Goal: Task Accomplishment & Management: Use online tool/utility

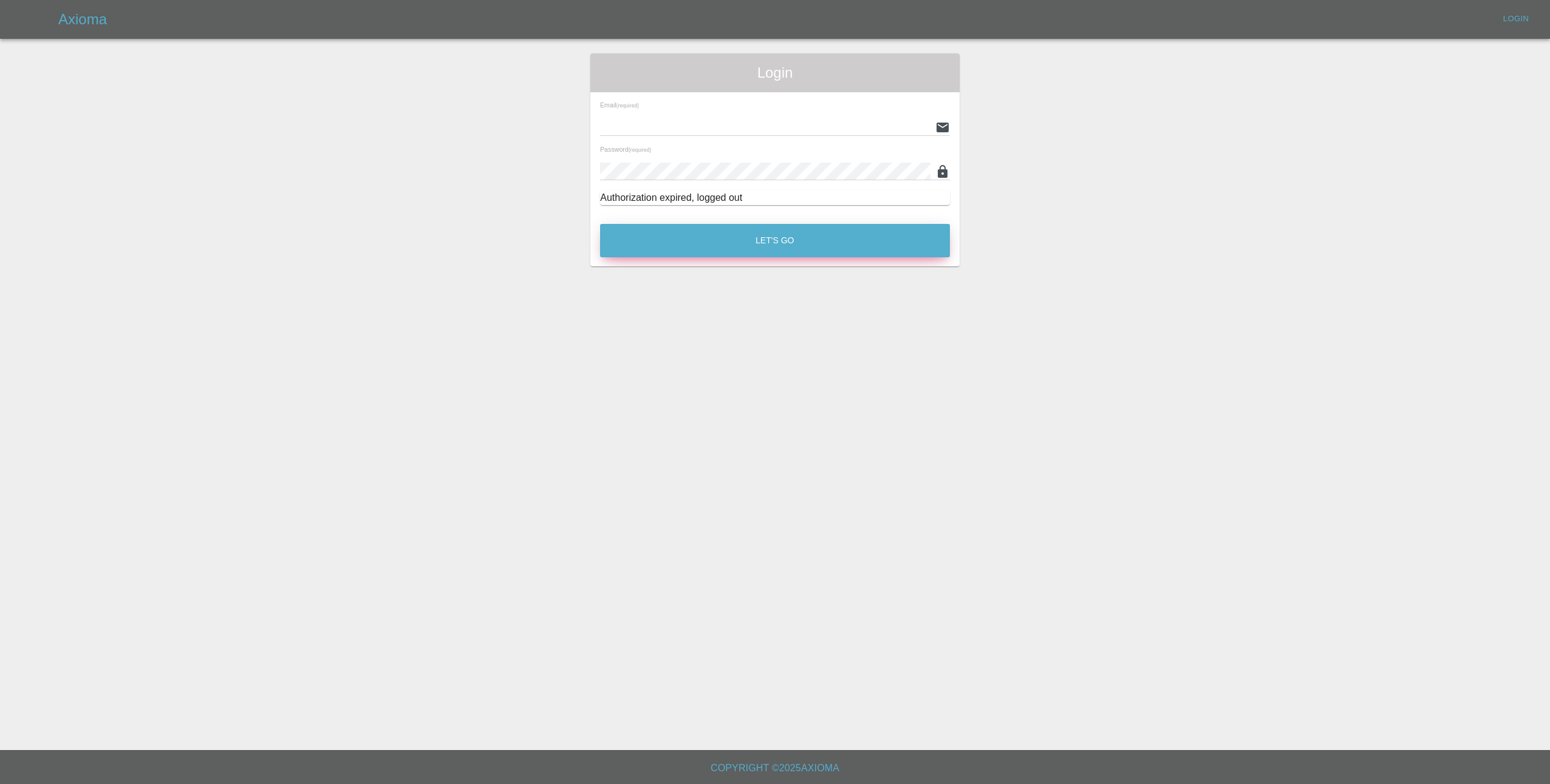
type input "[EMAIL_ADDRESS][DOMAIN_NAME]"
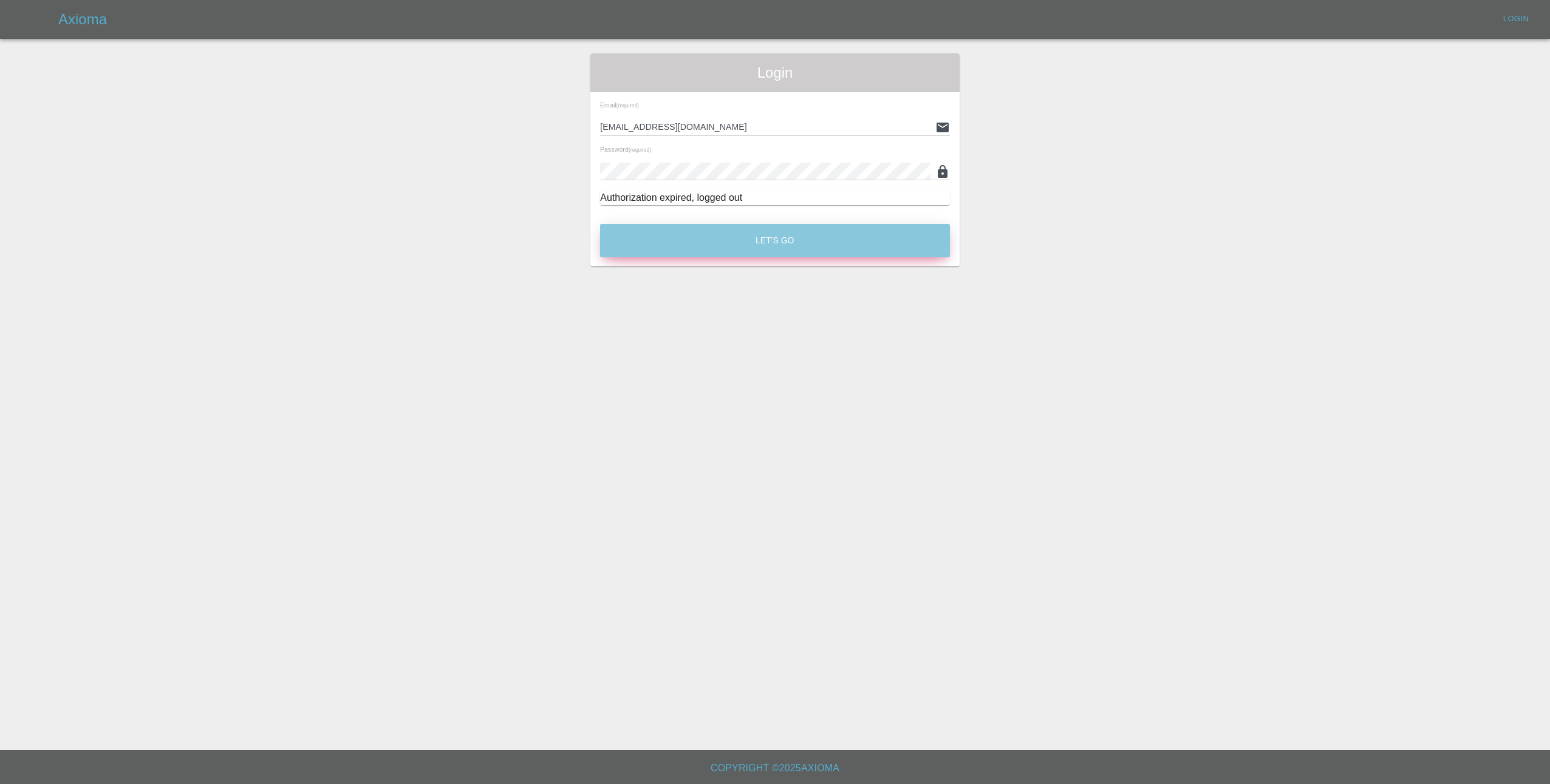
click at [772, 237] on button "Let's Go" at bounding box center [775, 240] width 350 height 33
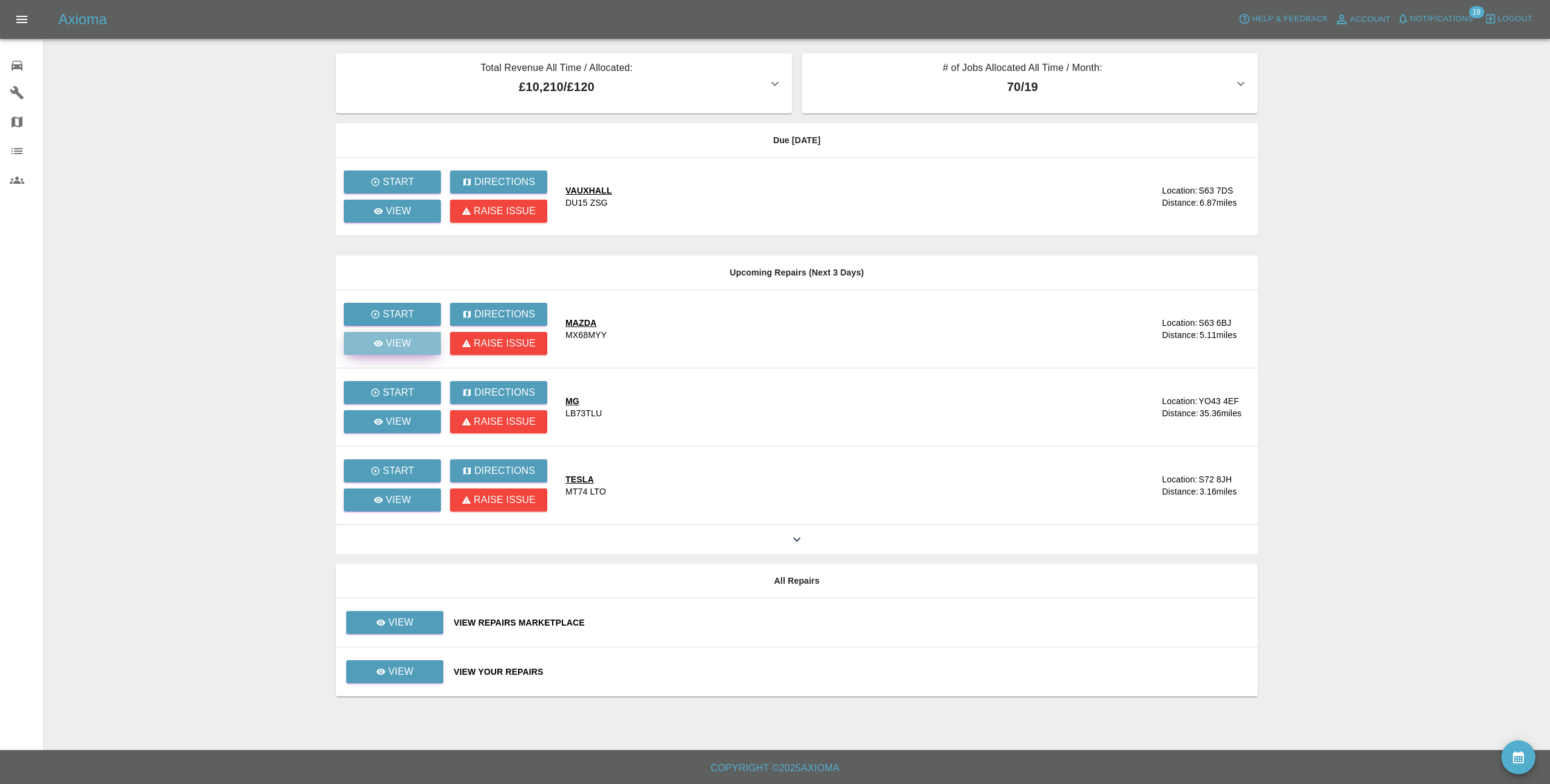
click at [397, 337] on p "View" at bounding box center [398, 343] width 26 height 14
click at [375, 427] on div "View" at bounding box center [392, 421] width 38 height 14
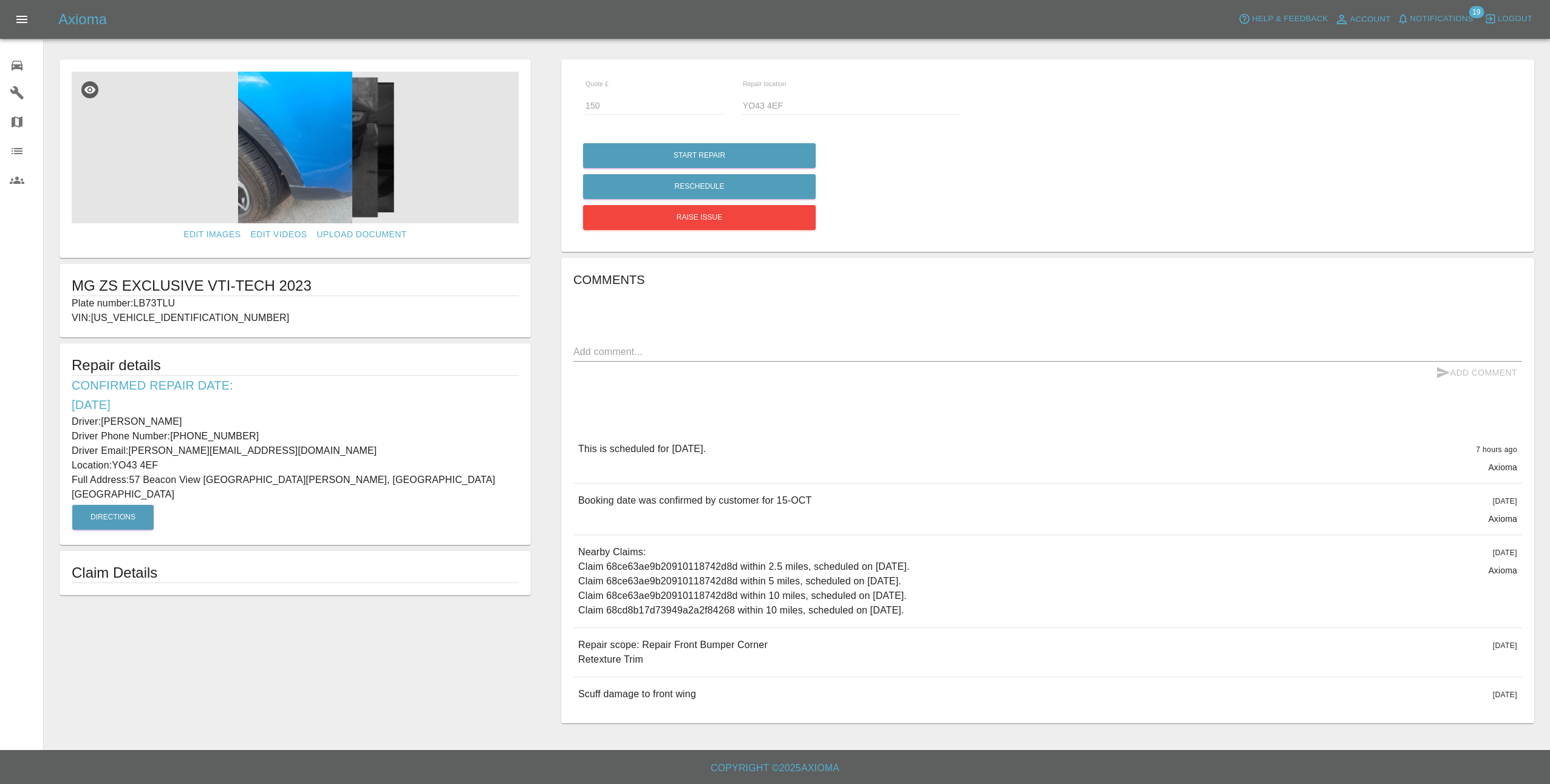
click at [292, 173] on img at bounding box center [295, 148] width 447 height 152
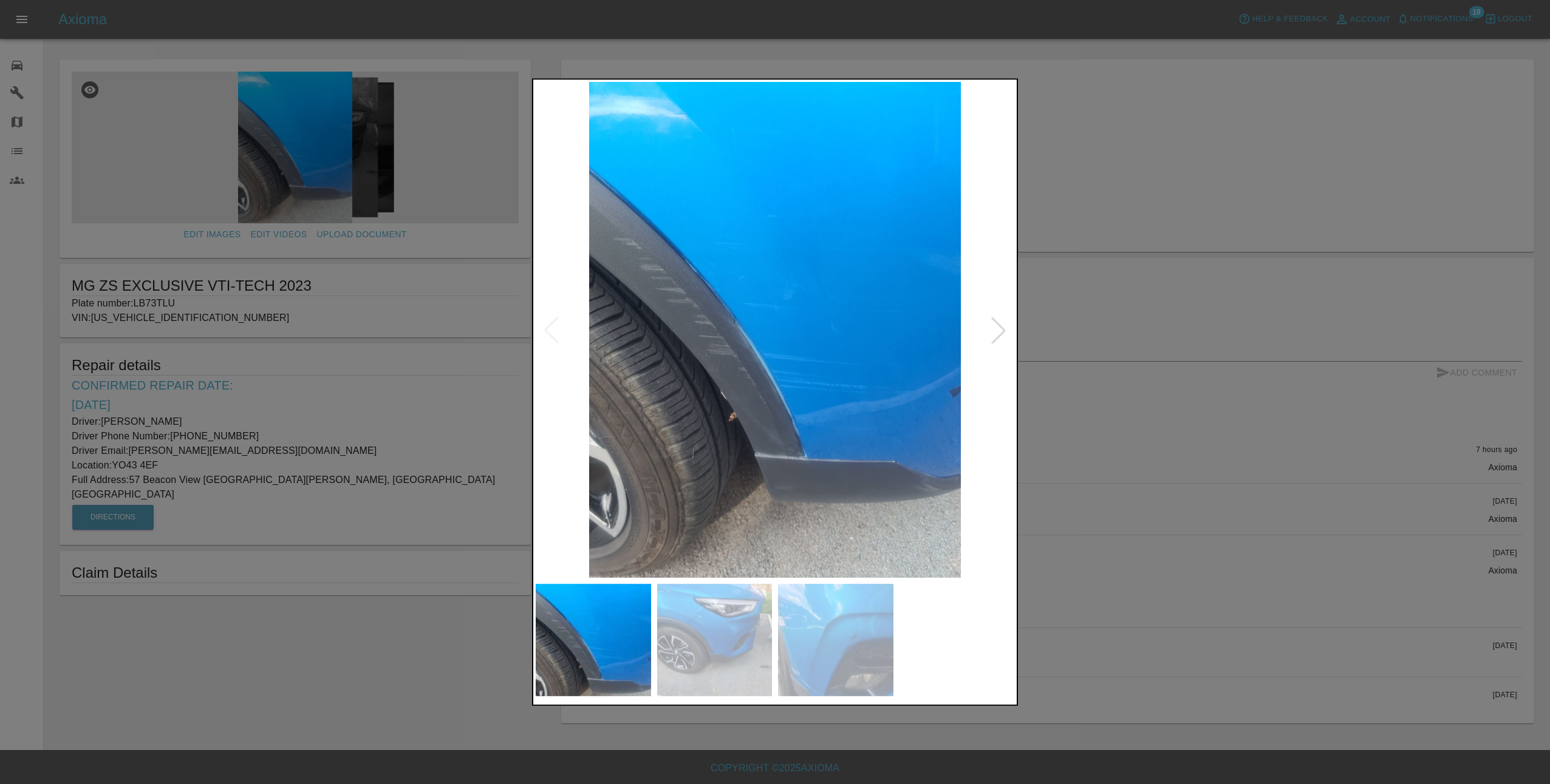
click at [1007, 333] on div at bounding box center [998, 331] width 27 height 27
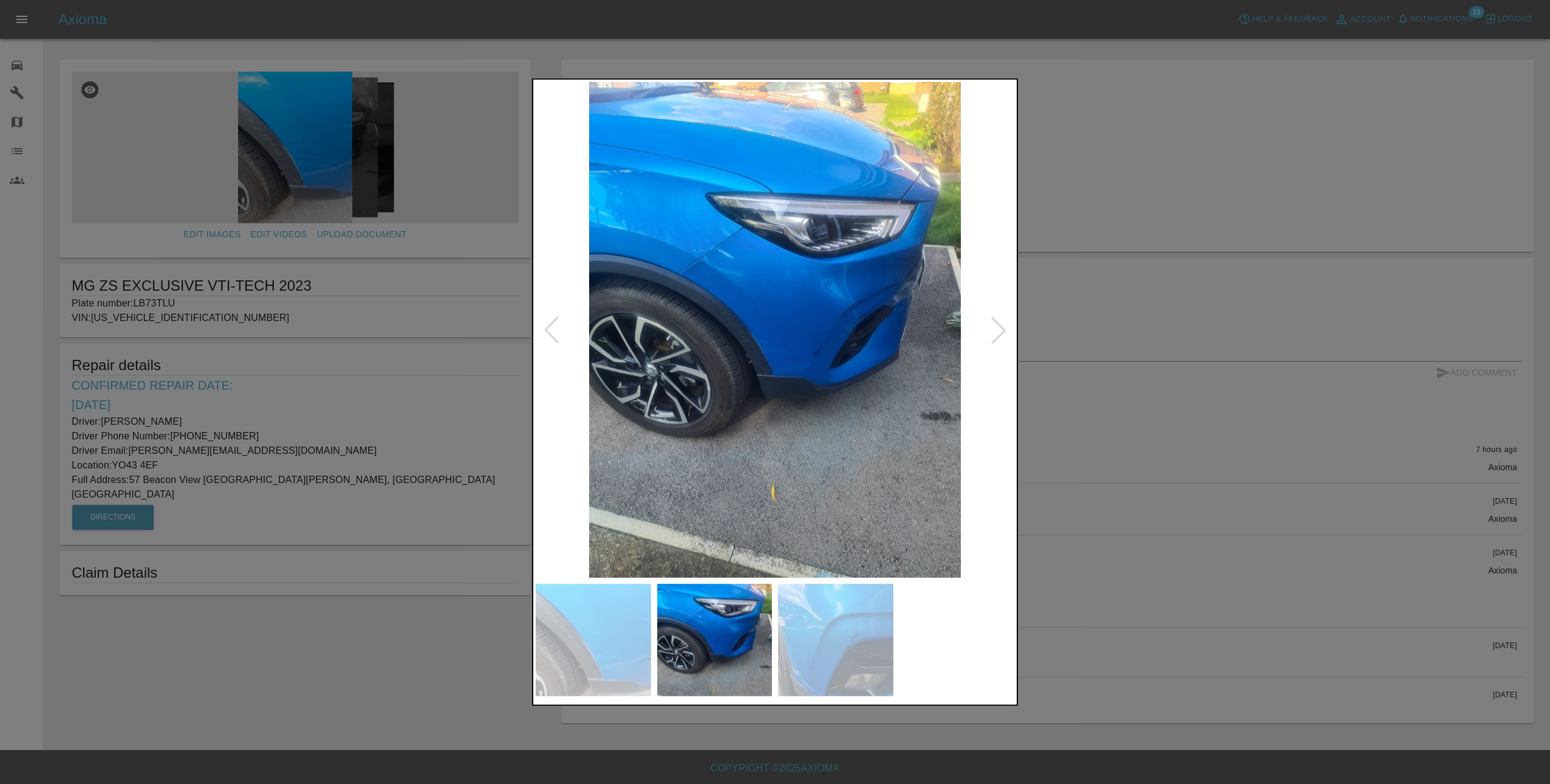
click at [1007, 333] on div at bounding box center [998, 331] width 27 height 27
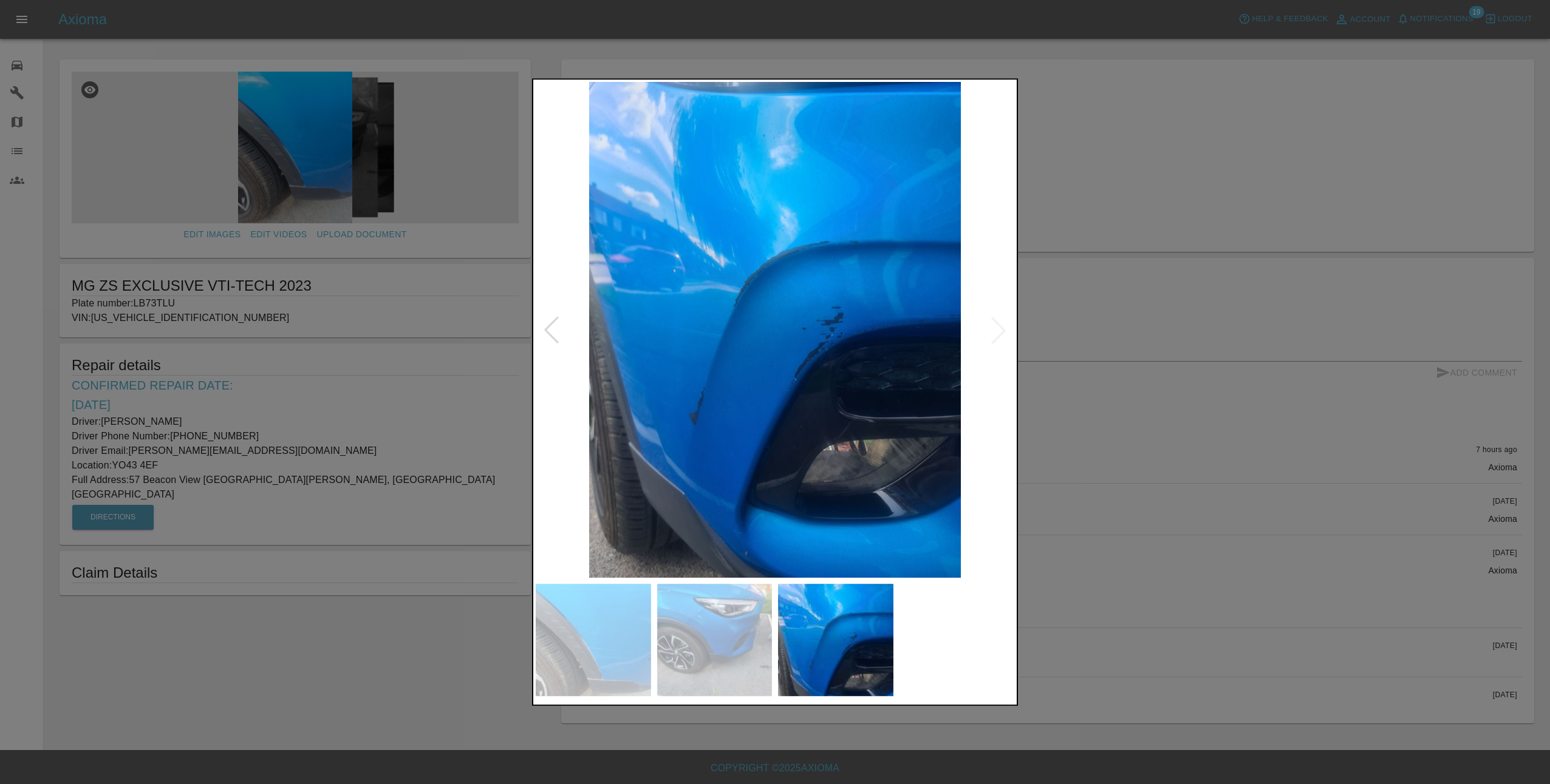
click at [995, 330] on img at bounding box center [774, 330] width 479 height 496
click at [551, 335] on div at bounding box center [552, 331] width 27 height 27
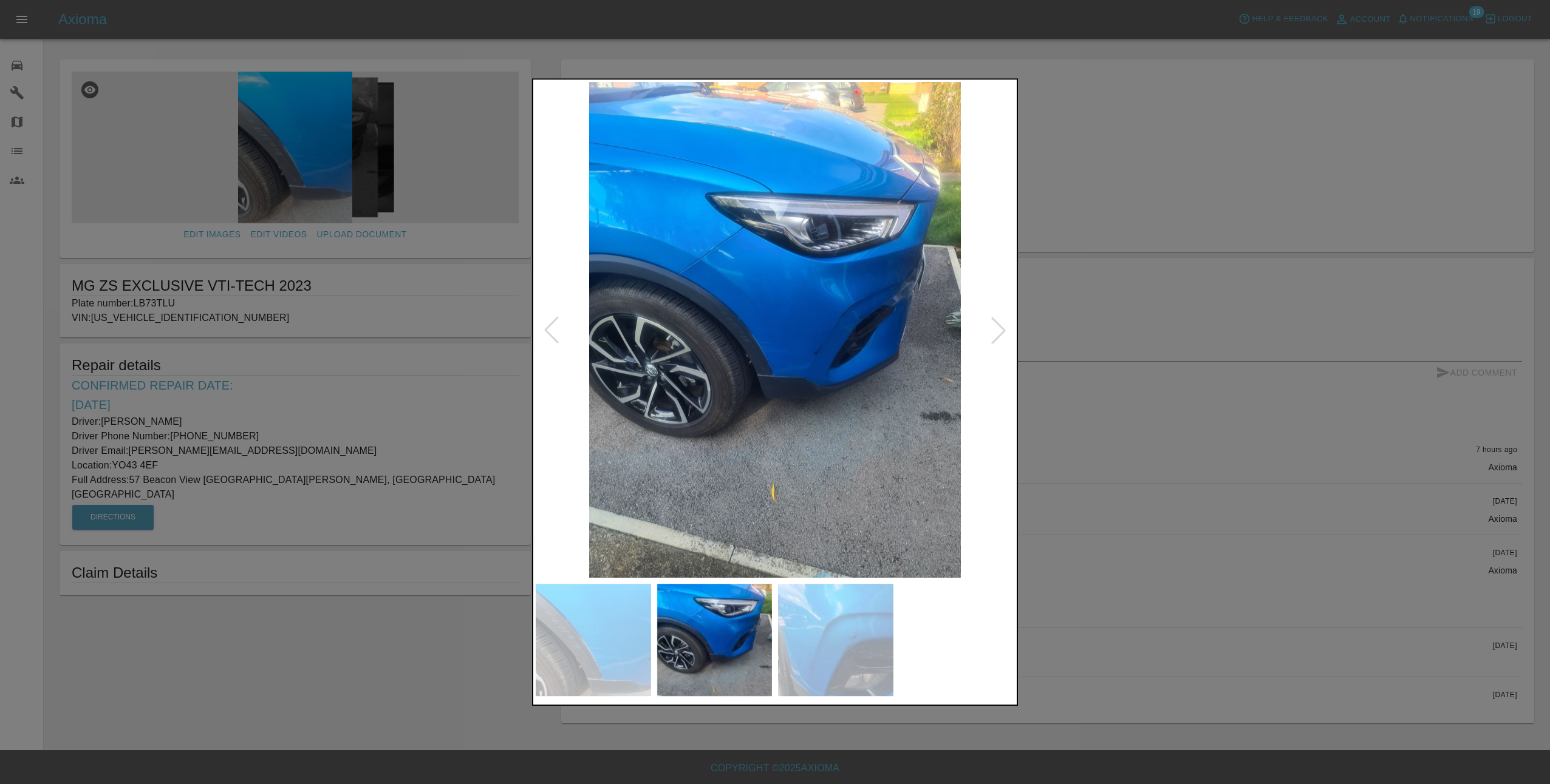
click at [1143, 507] on div at bounding box center [775, 392] width 1550 height 784
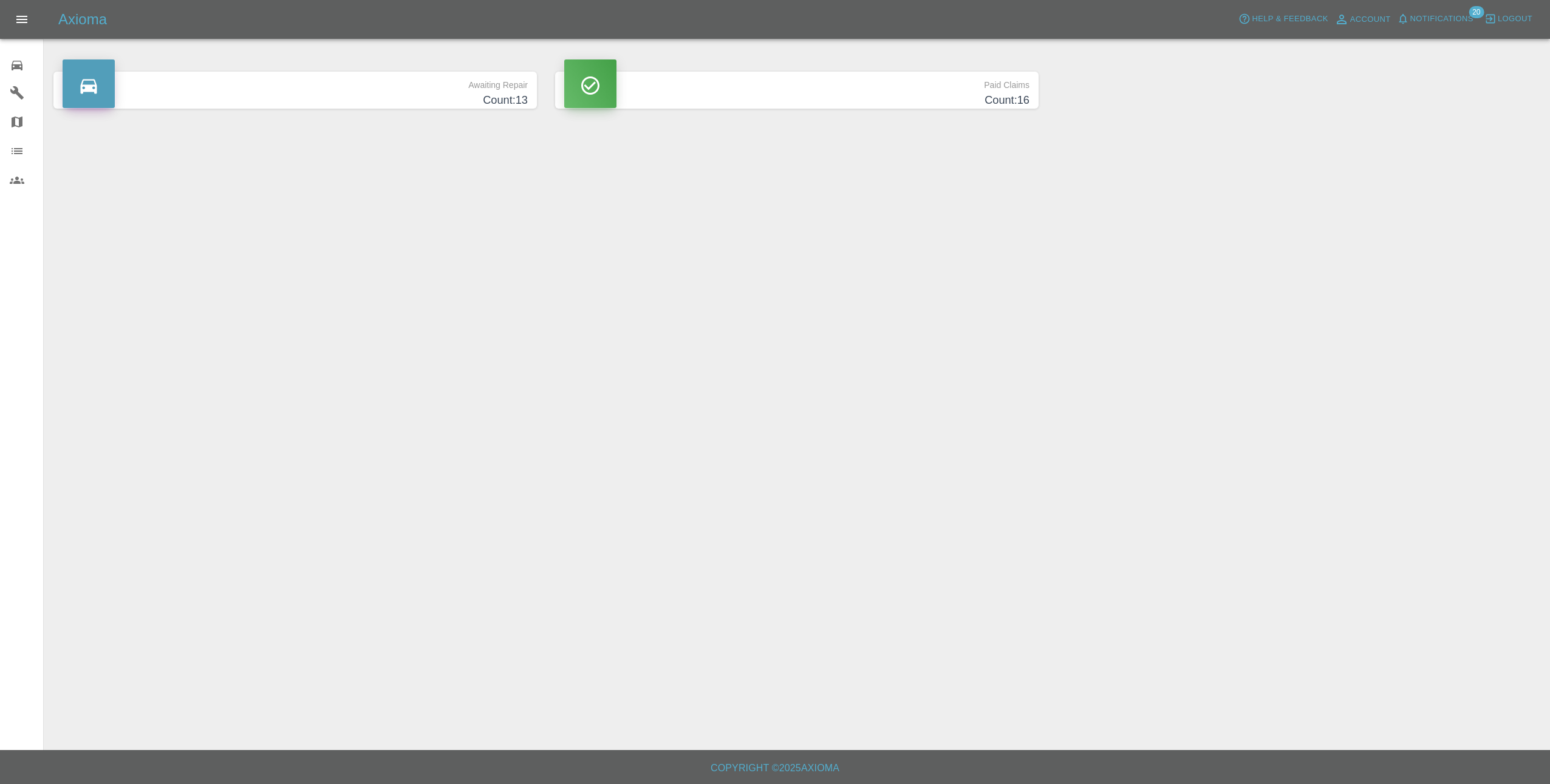
click at [214, 92] on h4 "Count: 13" at bounding box center [295, 100] width 465 height 16
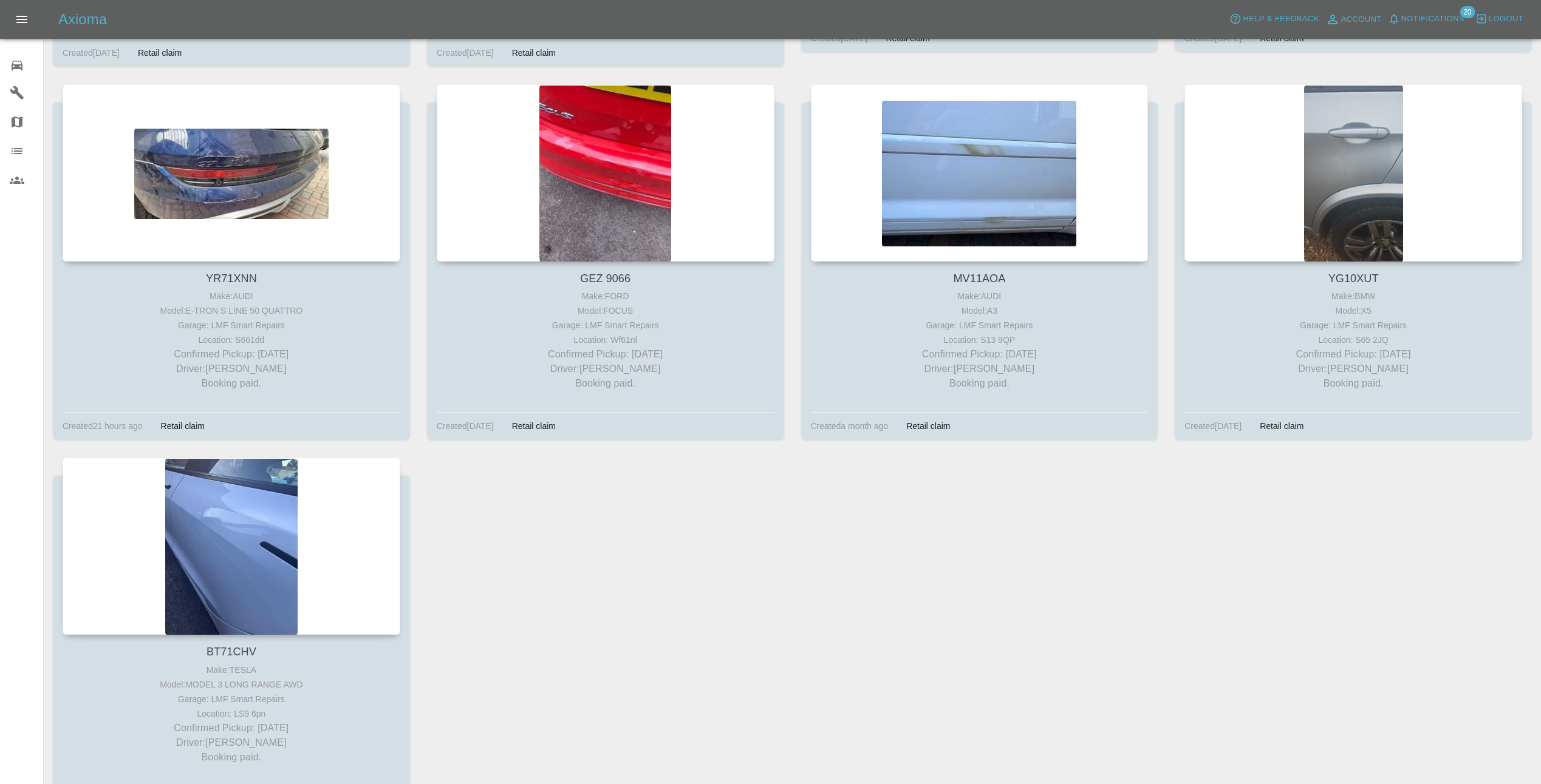
scroll to position [850, 0]
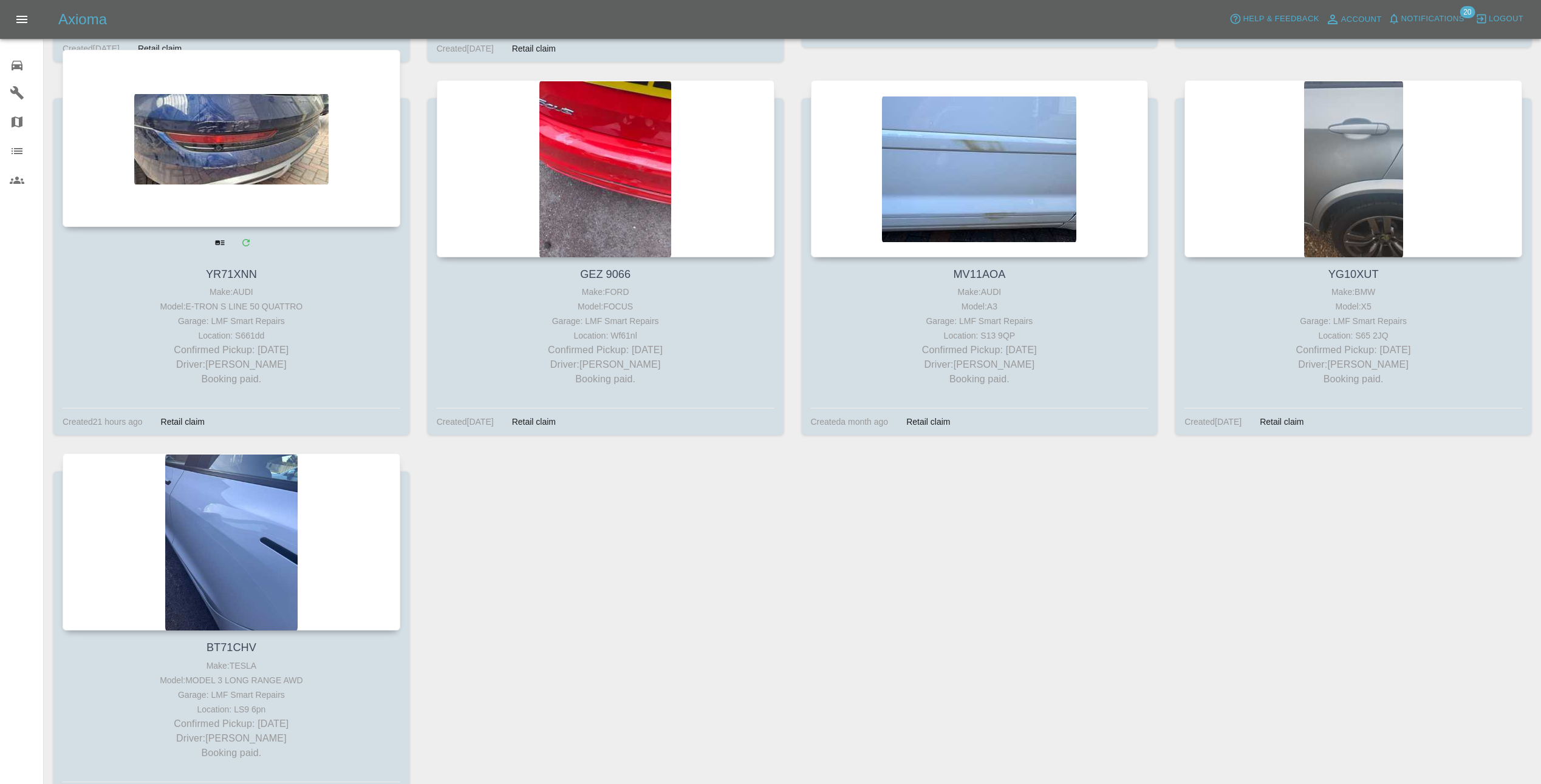
click at [217, 163] on div at bounding box center [231, 138] width 338 height 177
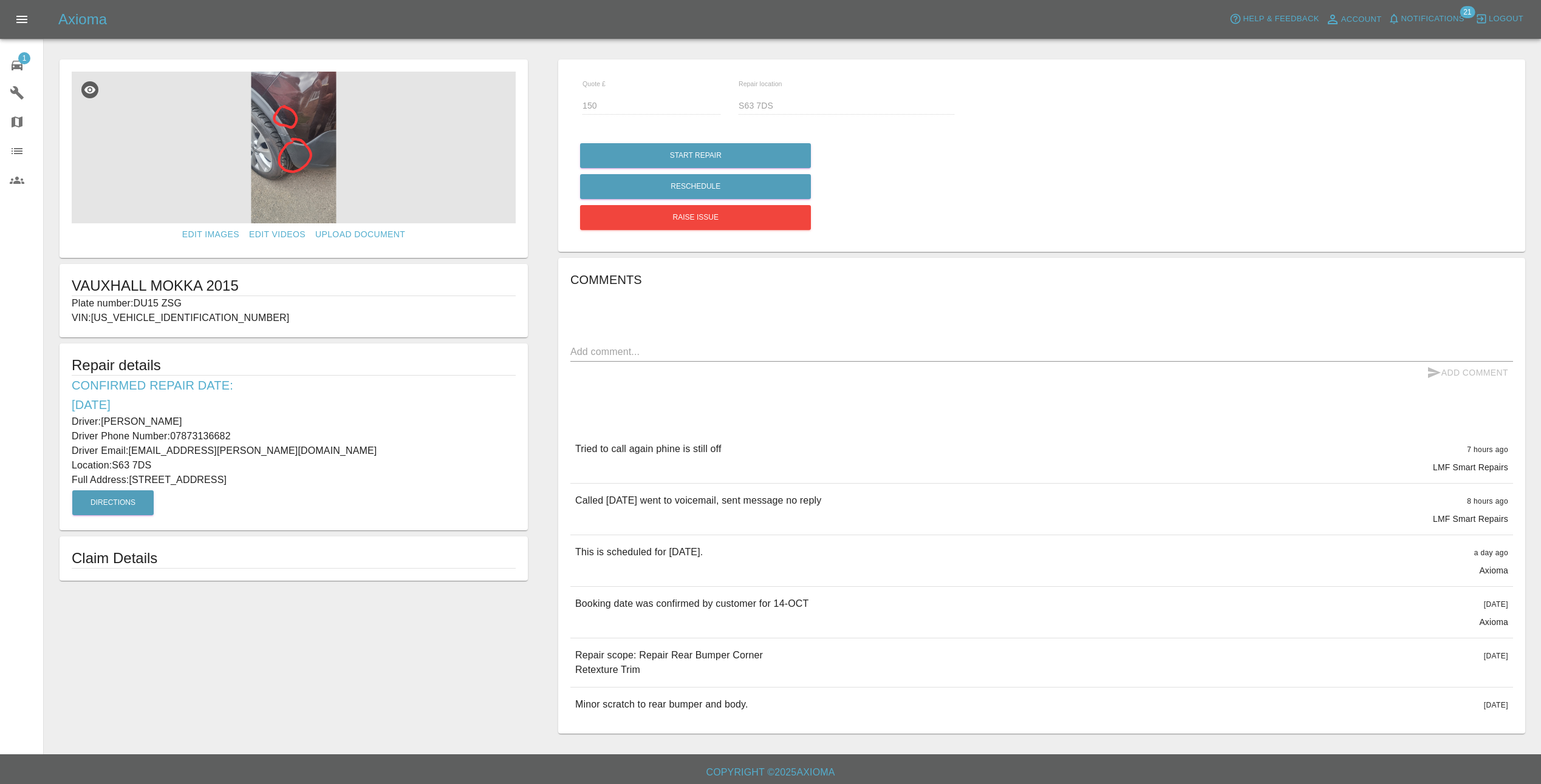
click at [91, 16] on h5 "Axioma" at bounding box center [82, 19] width 48 height 19
click at [21, 56] on span "1" at bounding box center [24, 58] width 12 height 12
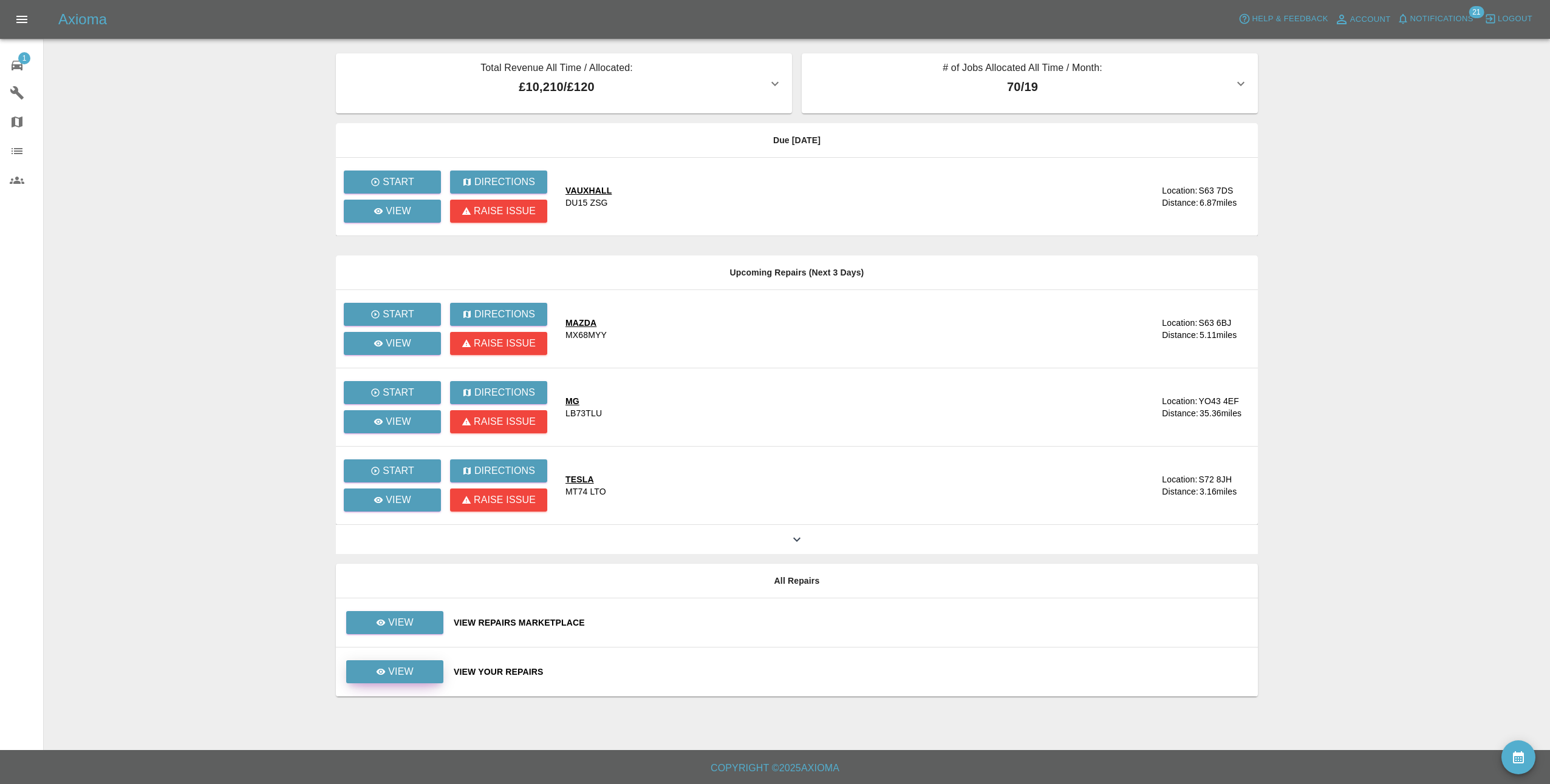
click at [396, 670] on p "View" at bounding box center [401, 672] width 26 height 14
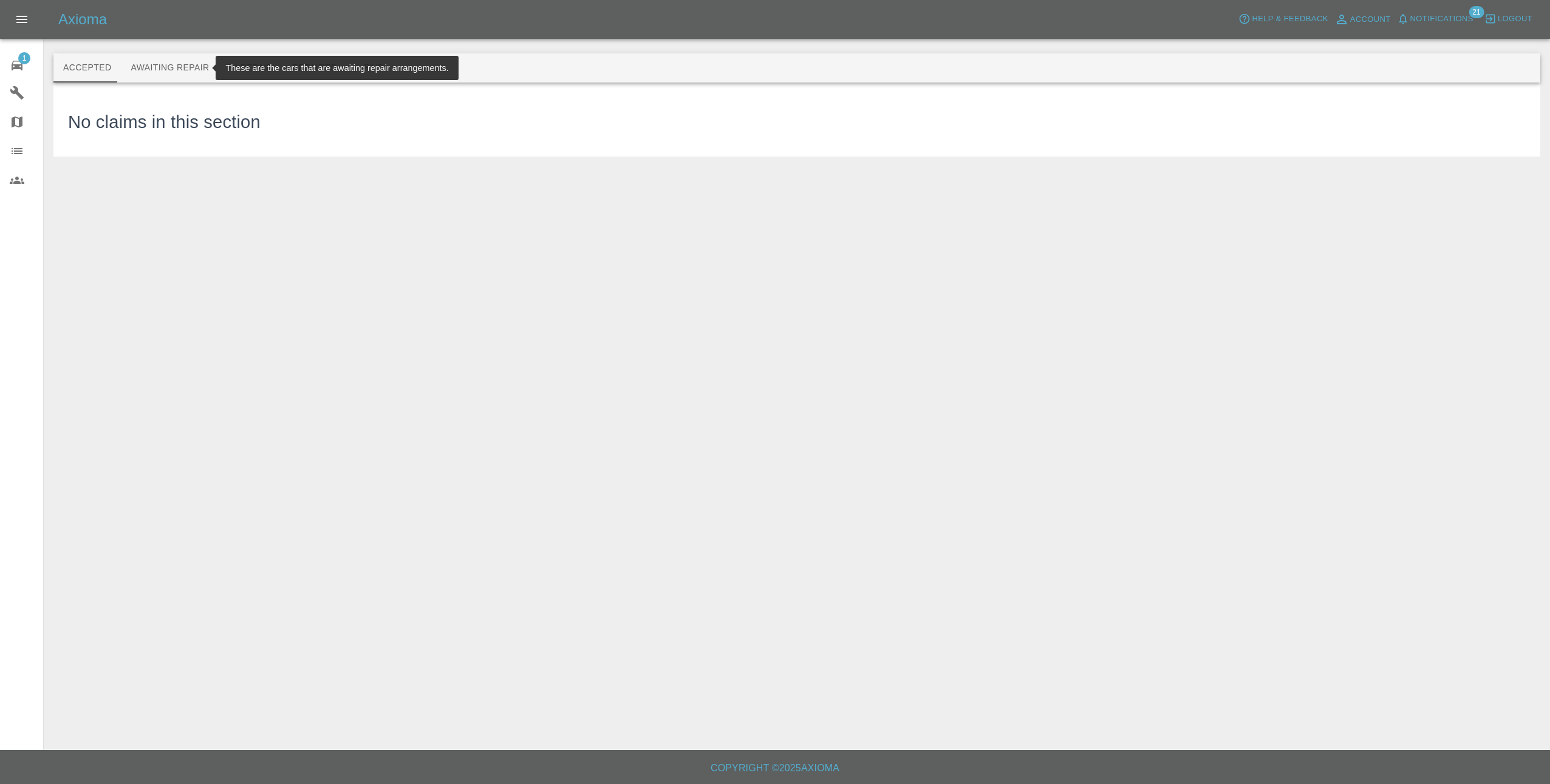
click at [186, 71] on button "Awaiting Repair" at bounding box center [170, 68] width 98 height 29
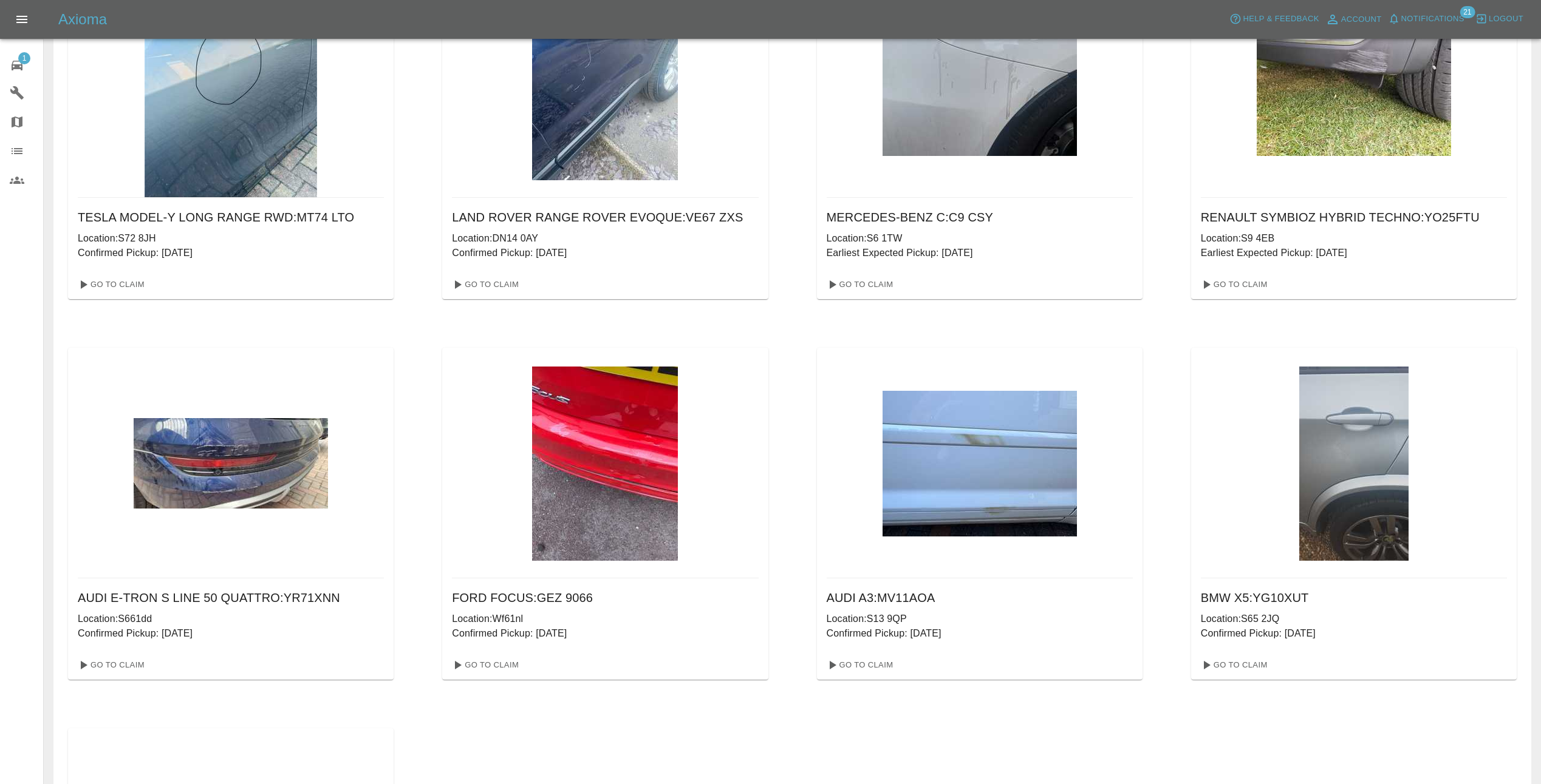
scroll to position [547, 0]
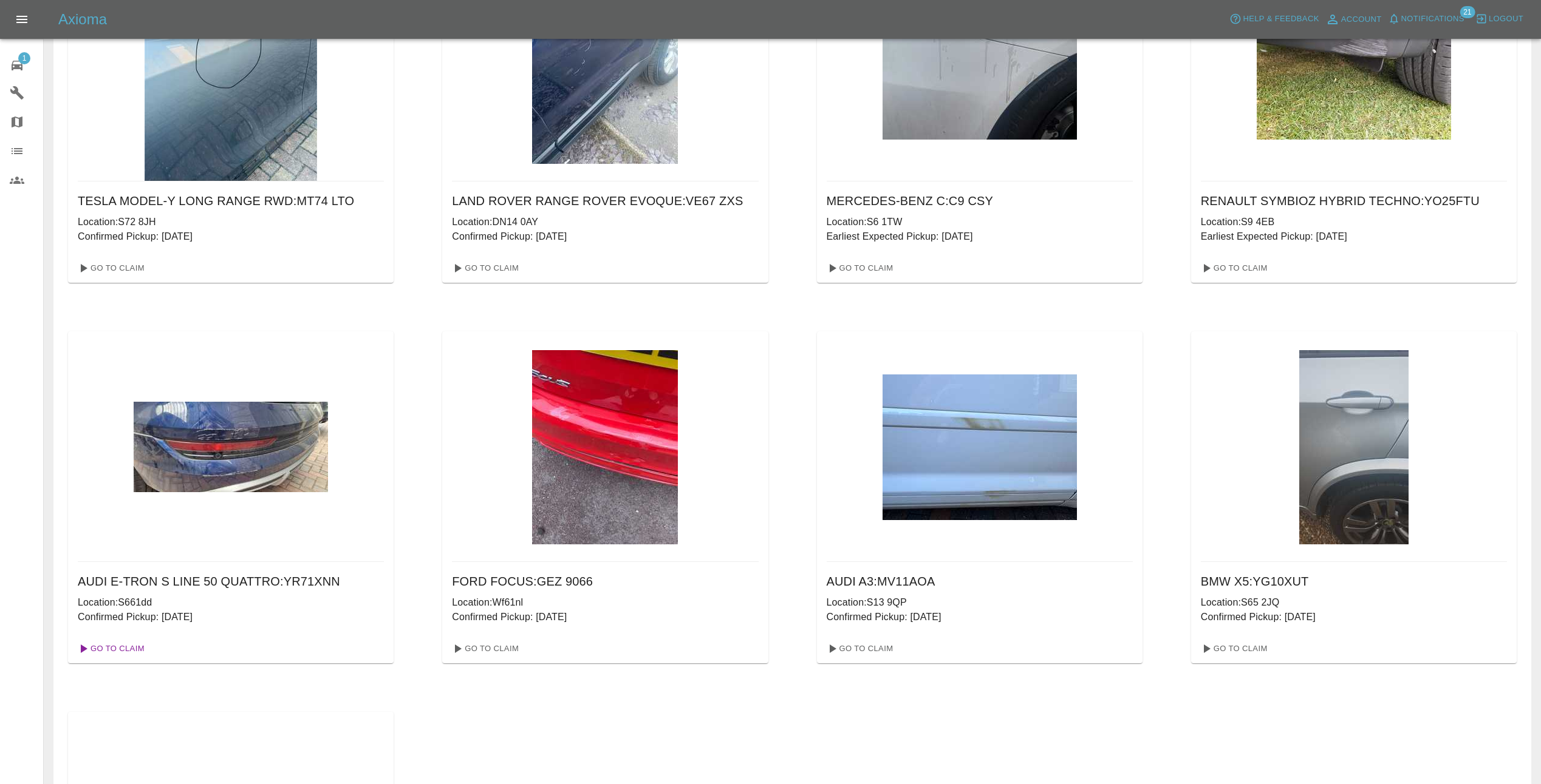
click at [98, 639] on link "Go To Claim" at bounding box center [110, 648] width 75 height 19
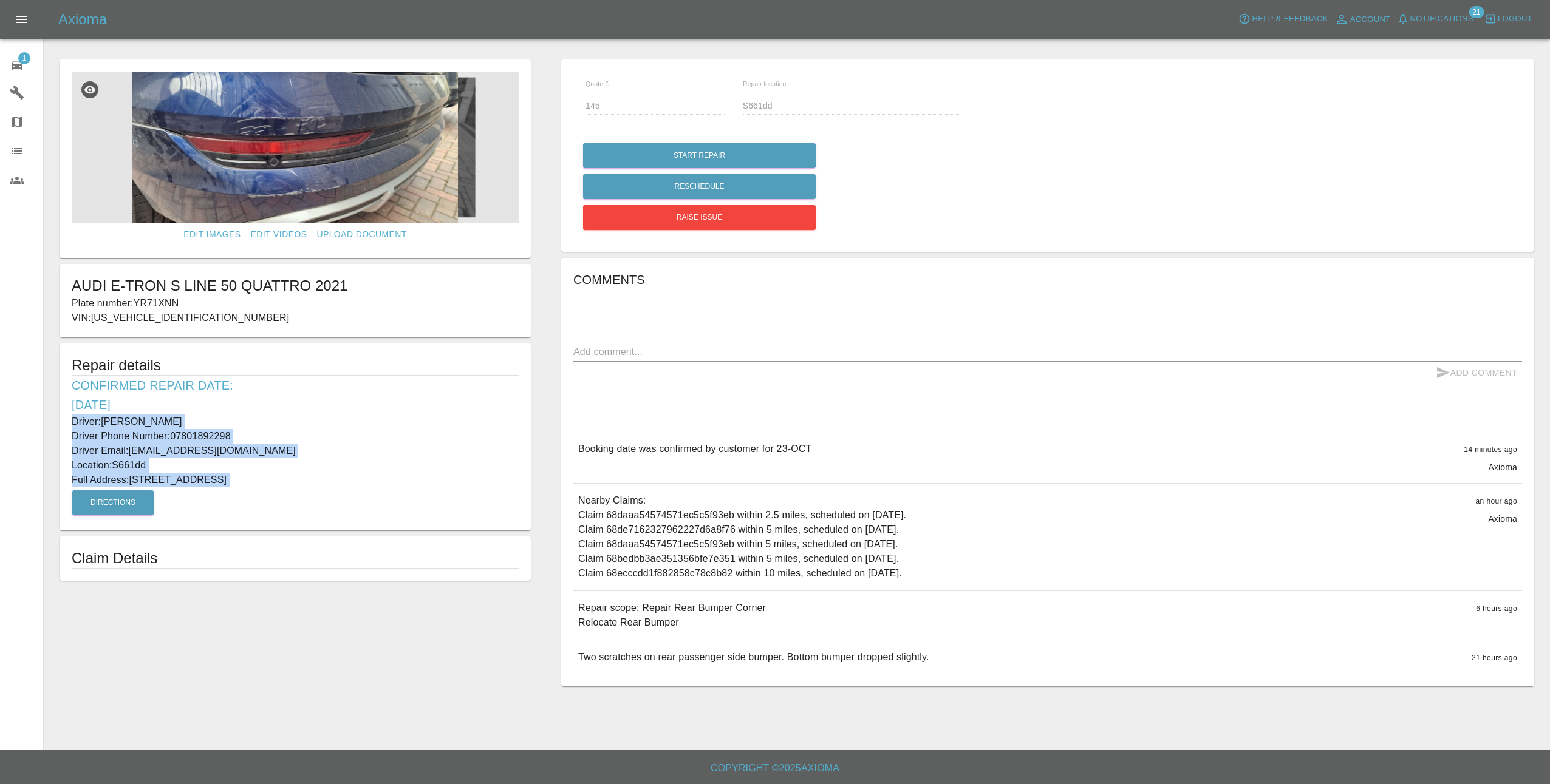
drag, startPoint x: 63, startPoint y: 415, endPoint x: 399, endPoint y: 495, distance: 345.4
click at [399, 495] on div "Repair details Confirmed Repair Date: [DATE] Driver: [PERSON_NAME] Driver Phone…" at bounding box center [295, 436] width 471 height 187
copy div "Driver: [PERSON_NAME] Driver Phone Number: 07801892298 Driver Email: [EMAIL_ADD…"
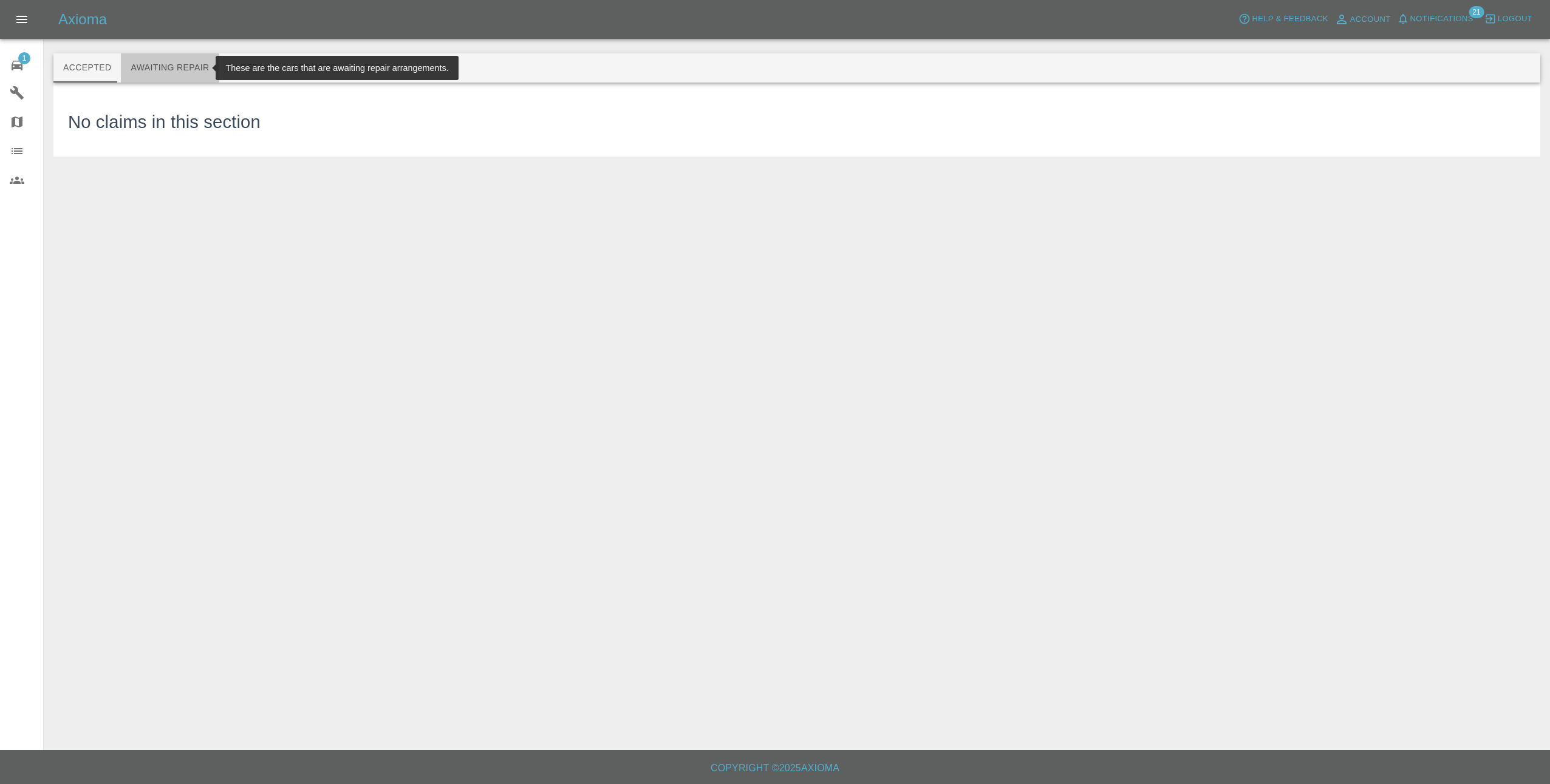
click at [174, 73] on button "Awaiting Repair" at bounding box center [170, 68] width 98 height 29
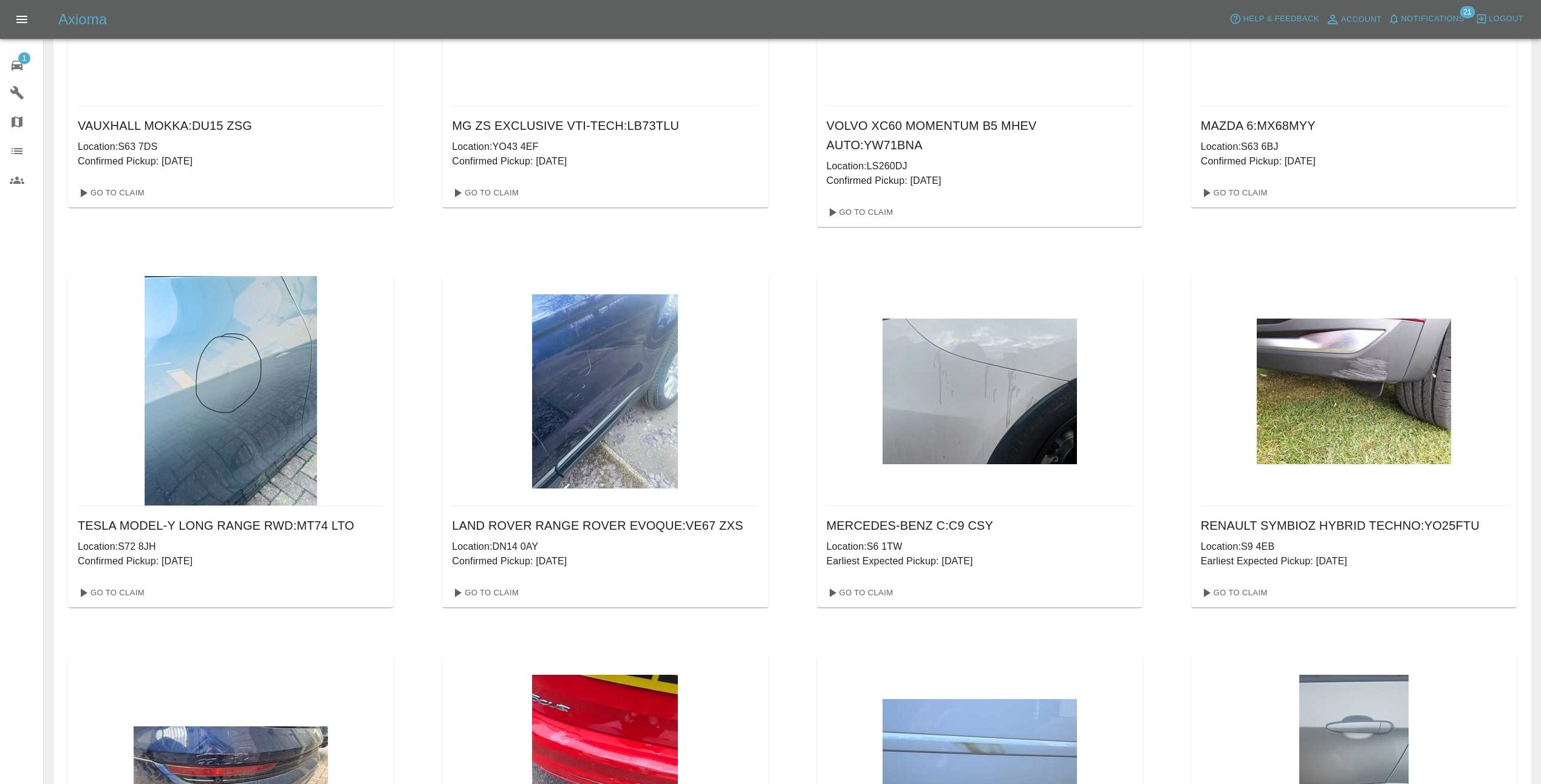
scroll to position [243, 0]
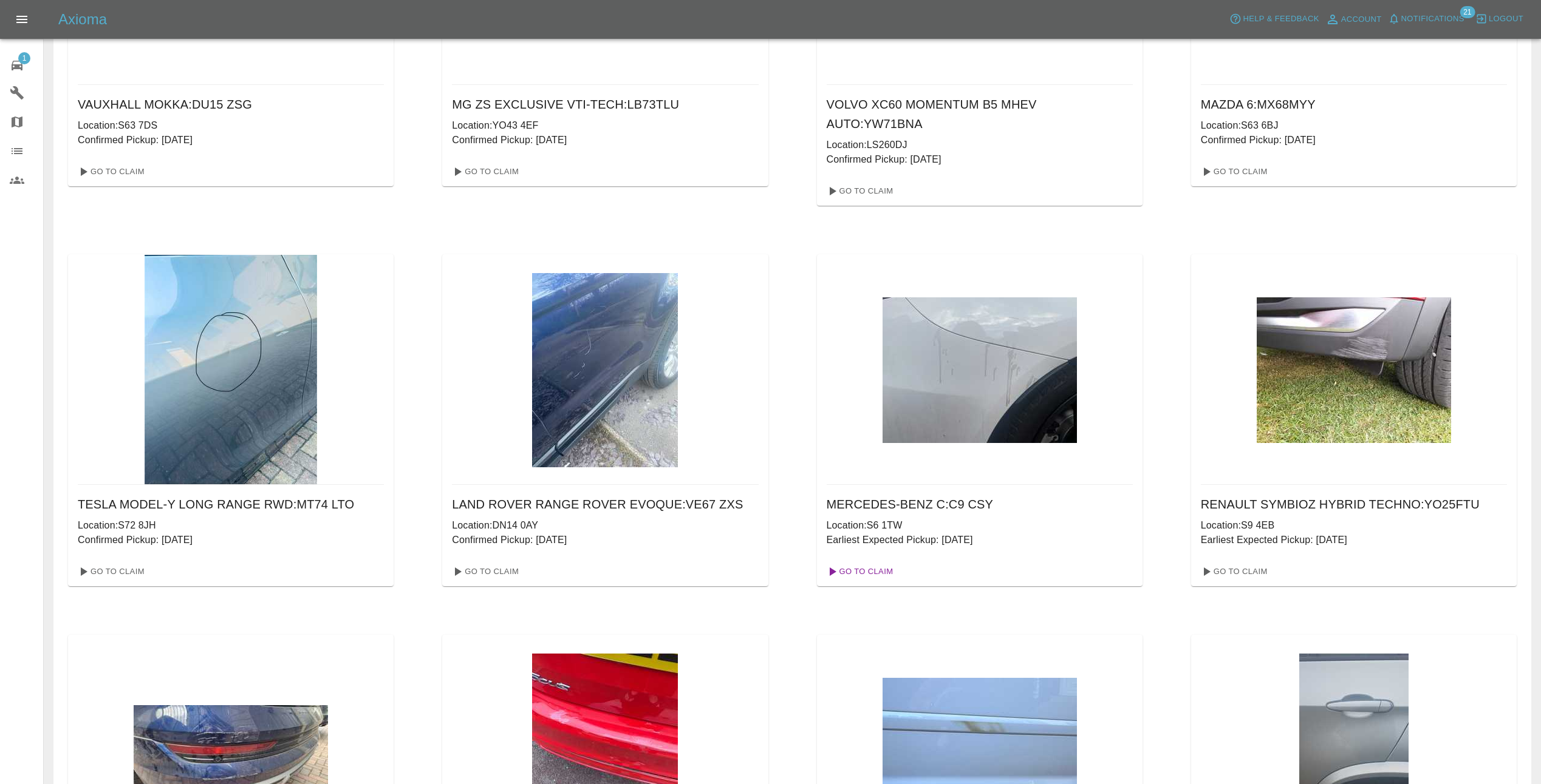
click at [865, 562] on link "Go To Claim" at bounding box center [859, 571] width 75 height 19
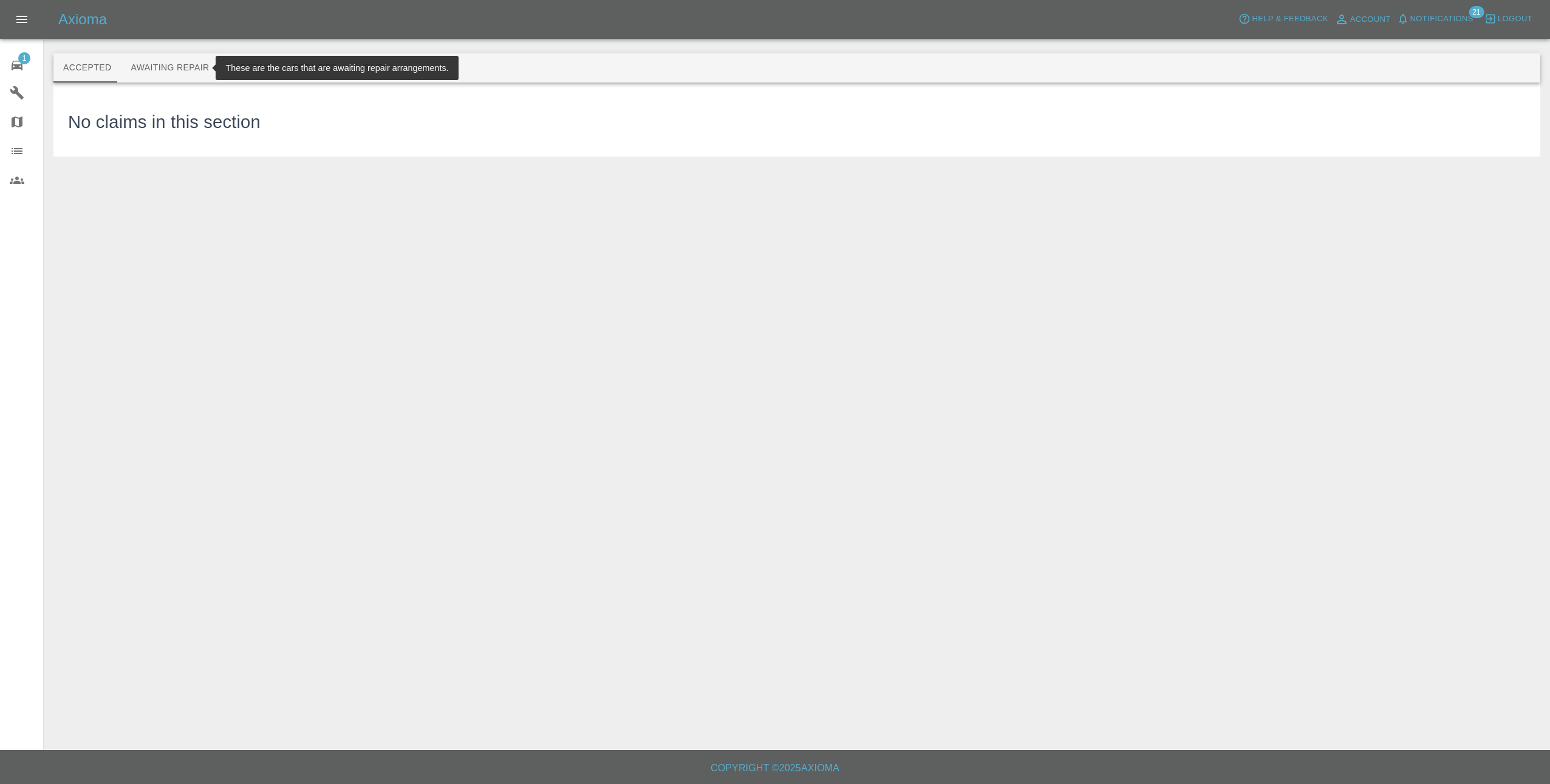
drag, startPoint x: 166, startPoint y: 54, endPoint x: 171, endPoint y: 69, distance: 15.8
click at [166, 58] on button "Awaiting Repair" at bounding box center [170, 68] width 98 height 29
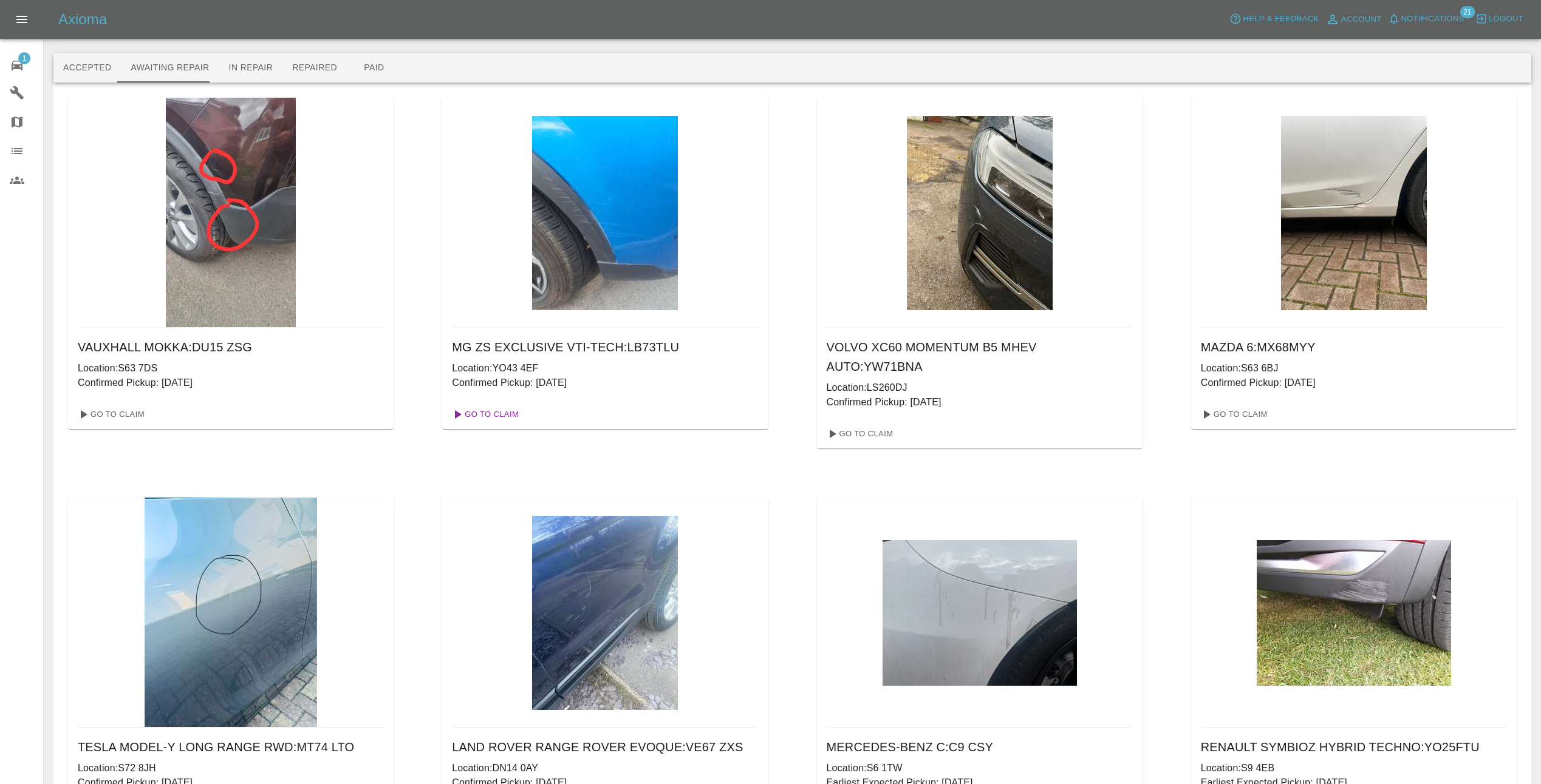
click at [495, 415] on link "Go To Claim" at bounding box center [484, 414] width 75 height 19
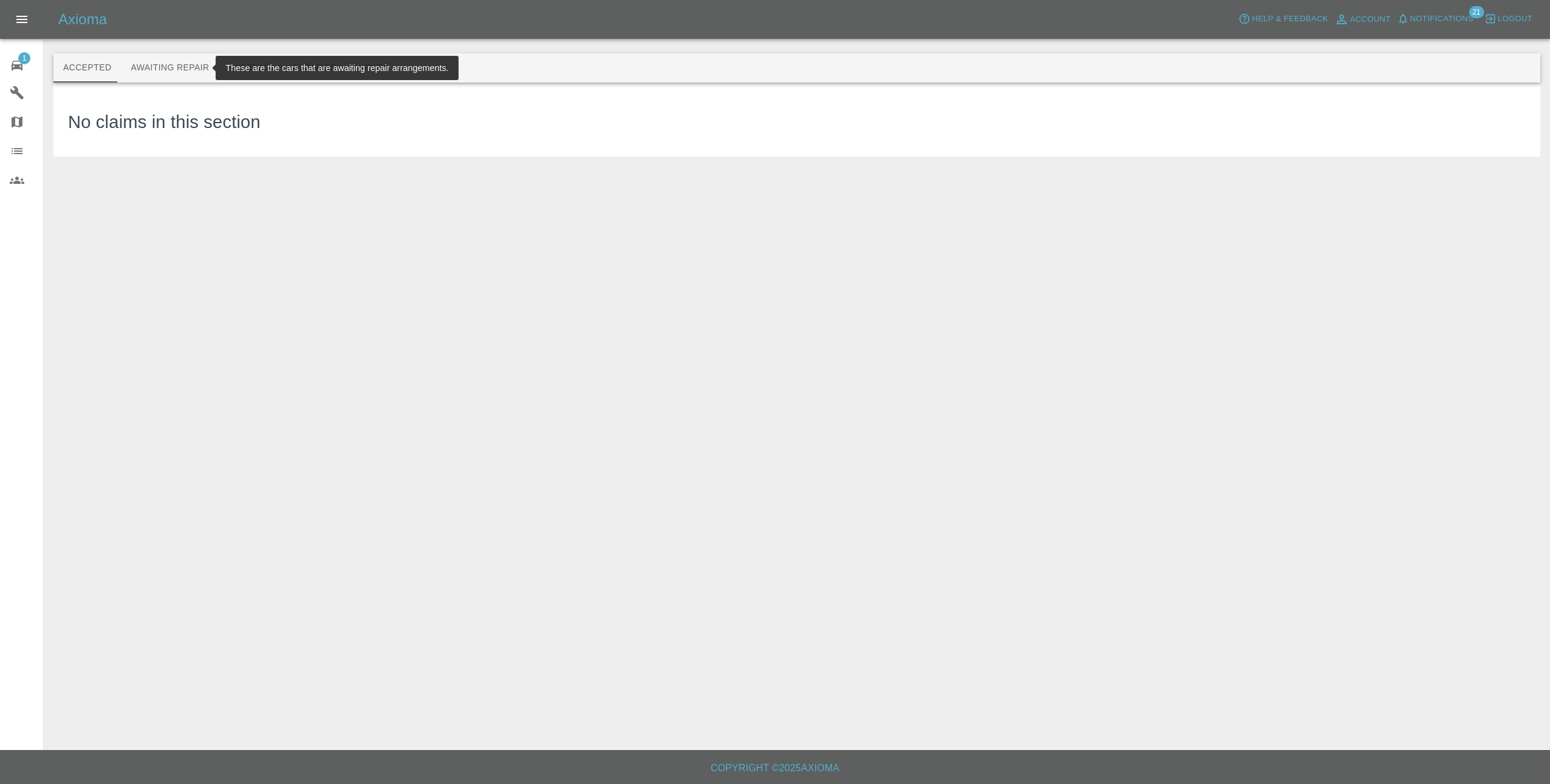
click at [165, 70] on button "Awaiting Repair" at bounding box center [170, 68] width 98 height 29
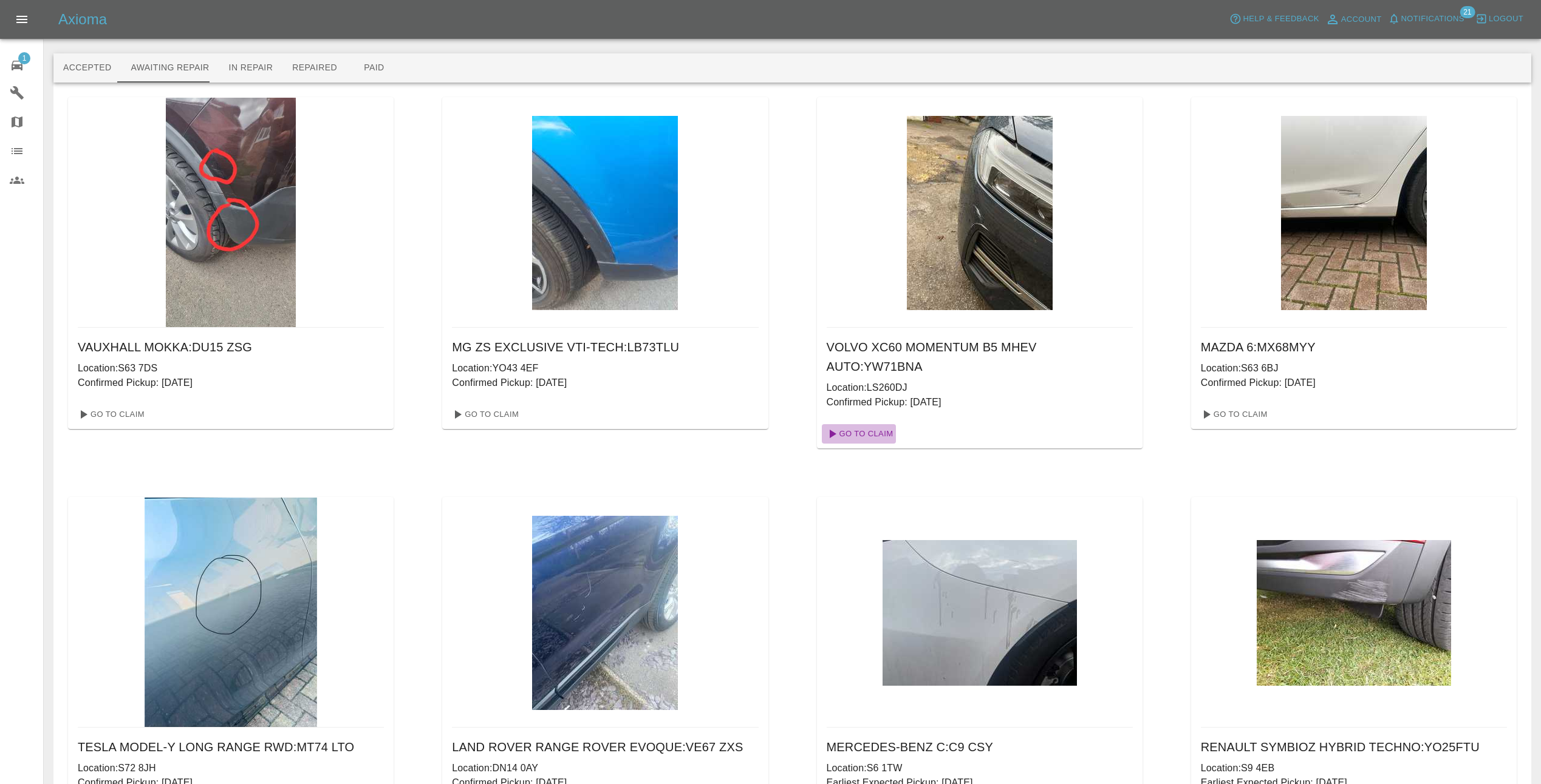
click at [873, 424] on link "Go To Claim" at bounding box center [859, 434] width 75 height 19
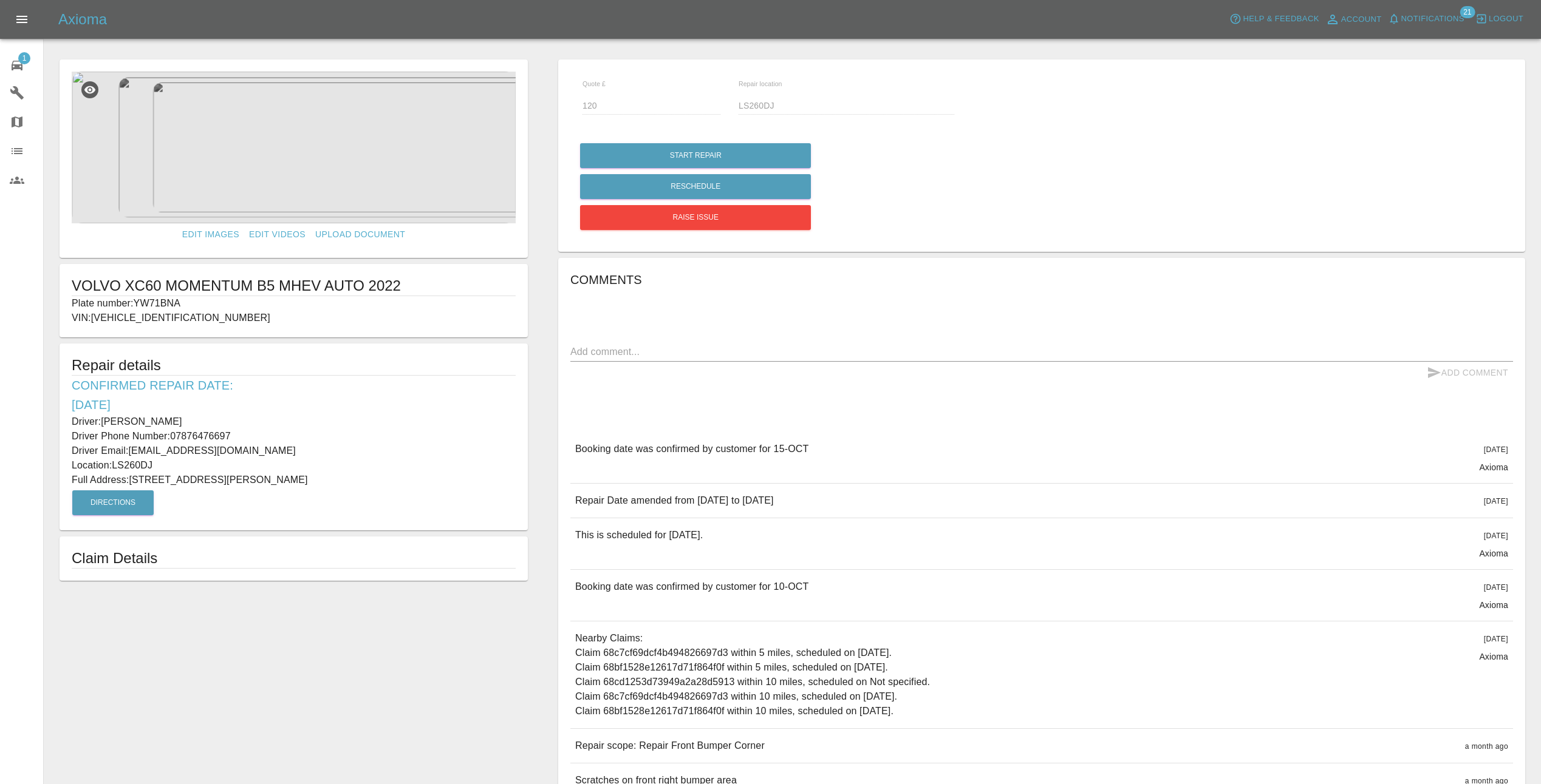
click at [301, 164] on img at bounding box center [294, 148] width 444 height 152
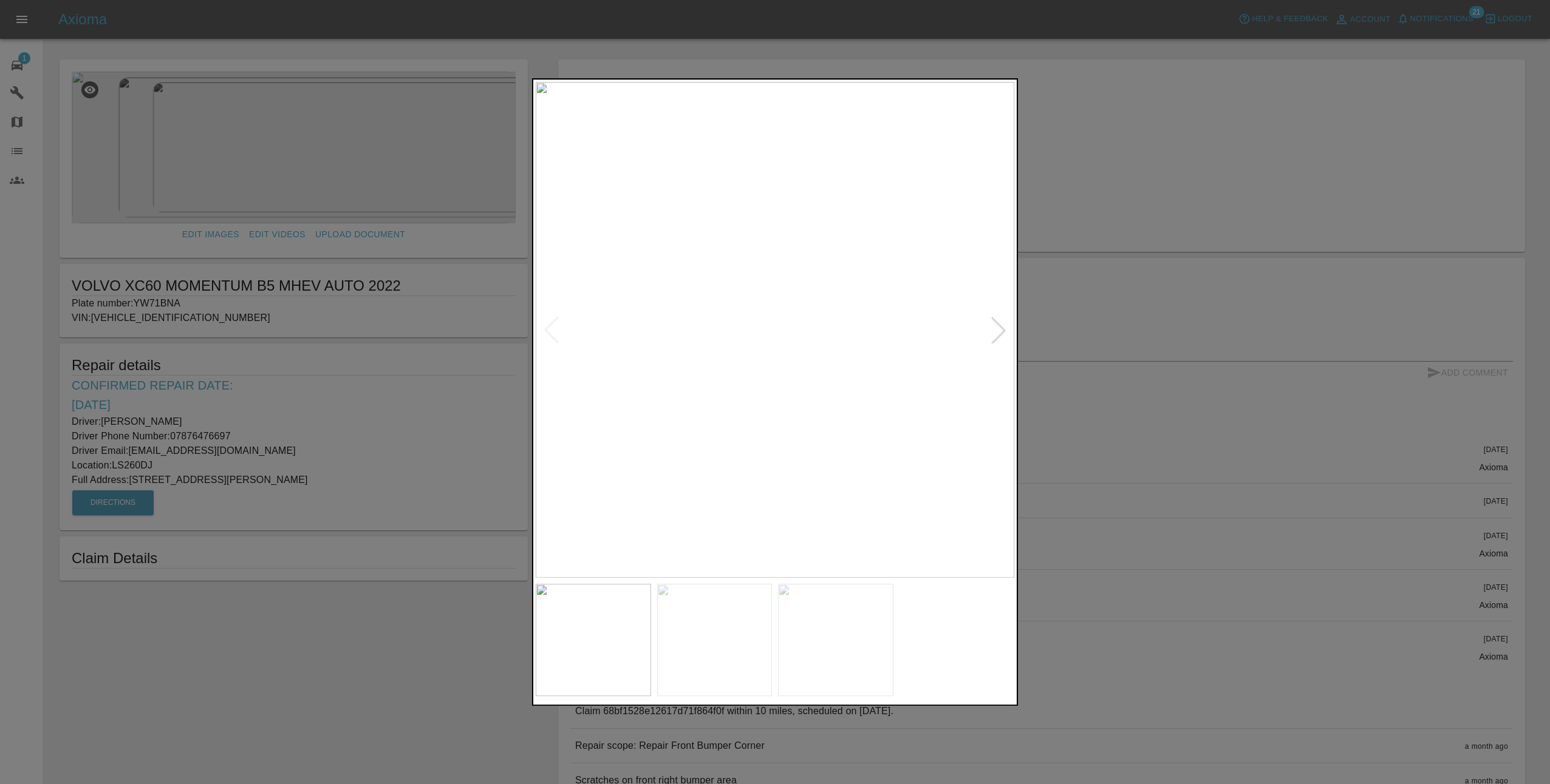
click at [995, 331] on div at bounding box center [998, 331] width 27 height 27
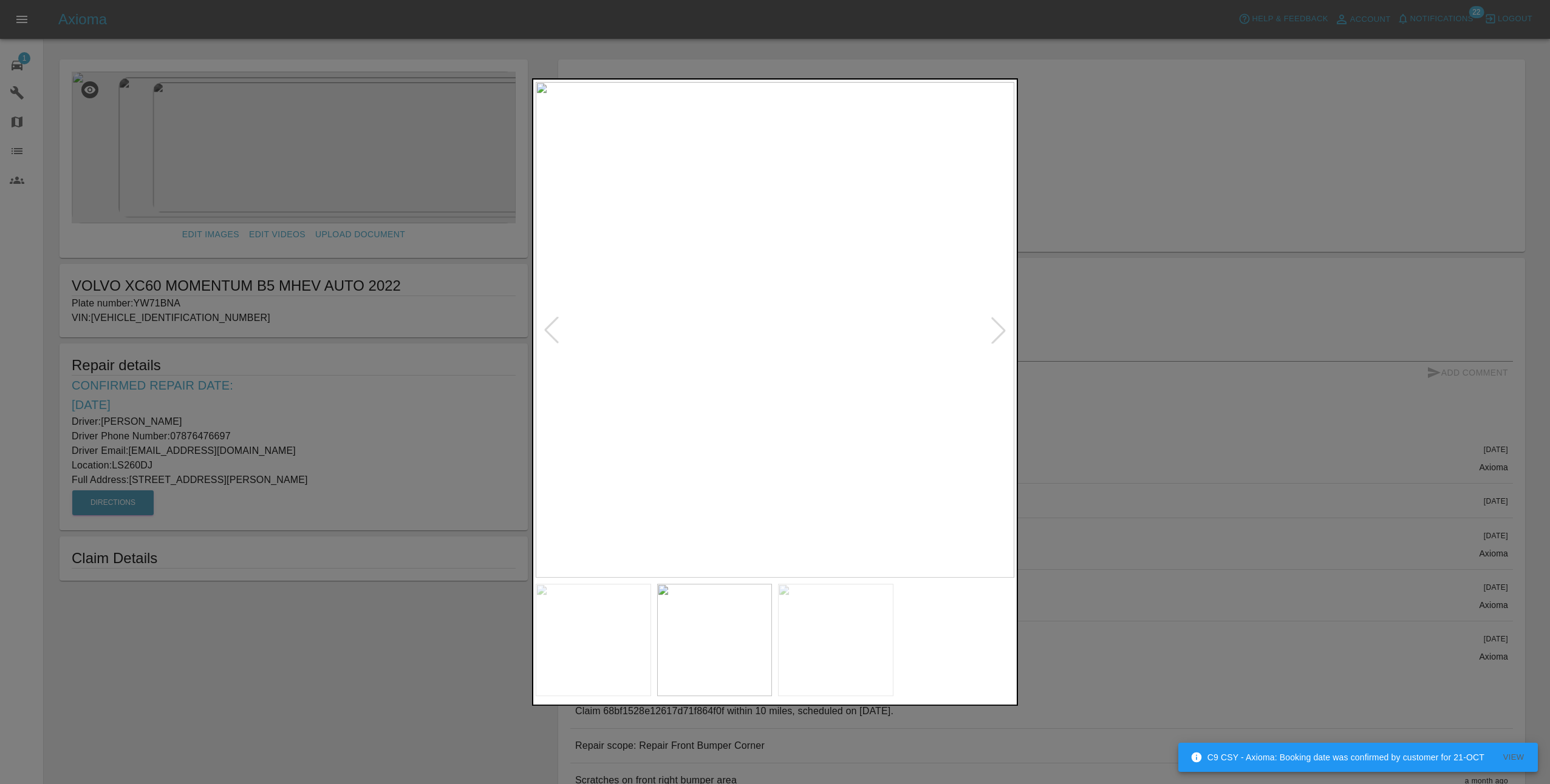
click at [510, 110] on div at bounding box center [775, 392] width 1550 height 784
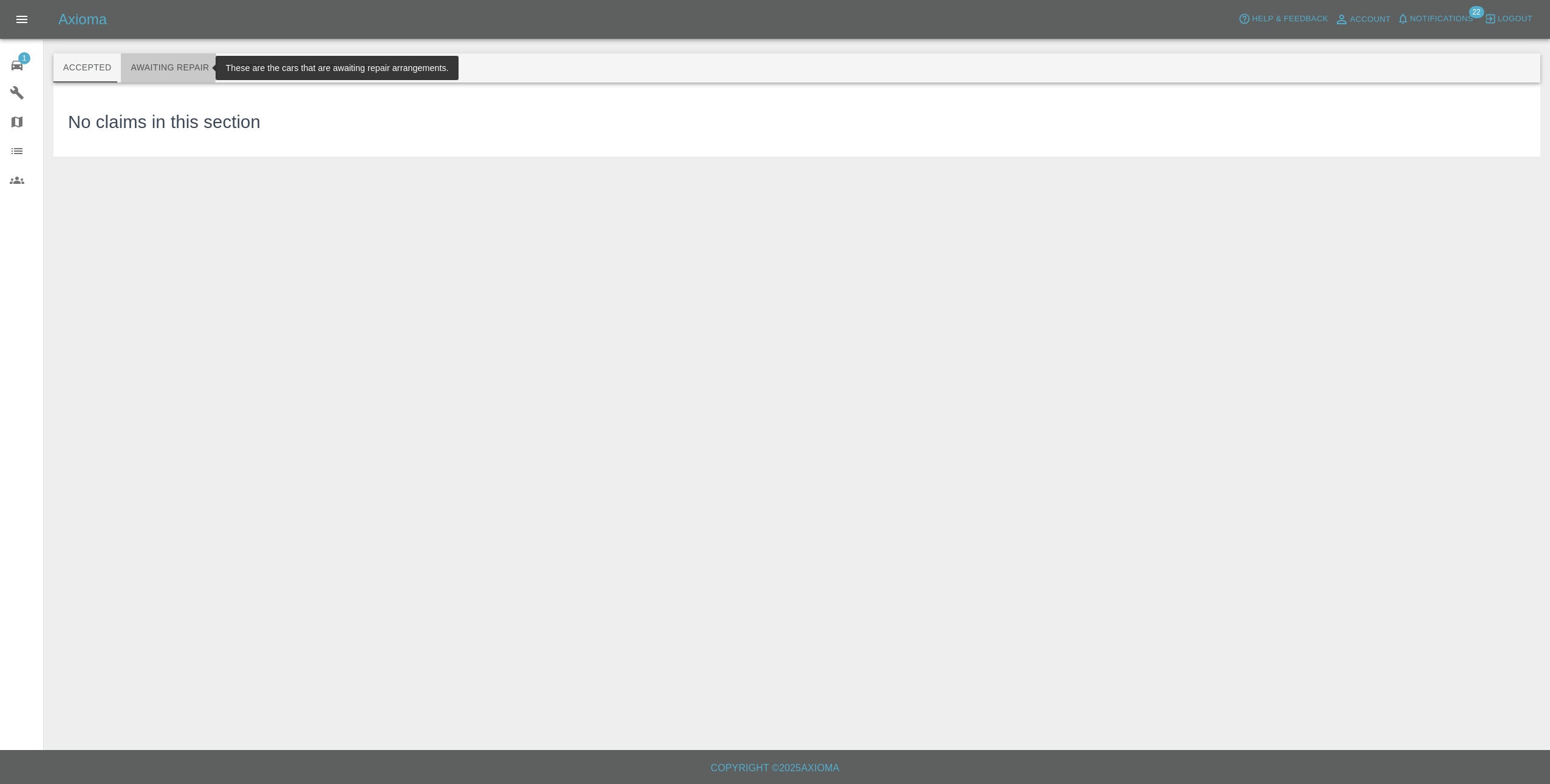
click at [160, 67] on button "Awaiting Repair" at bounding box center [170, 68] width 98 height 29
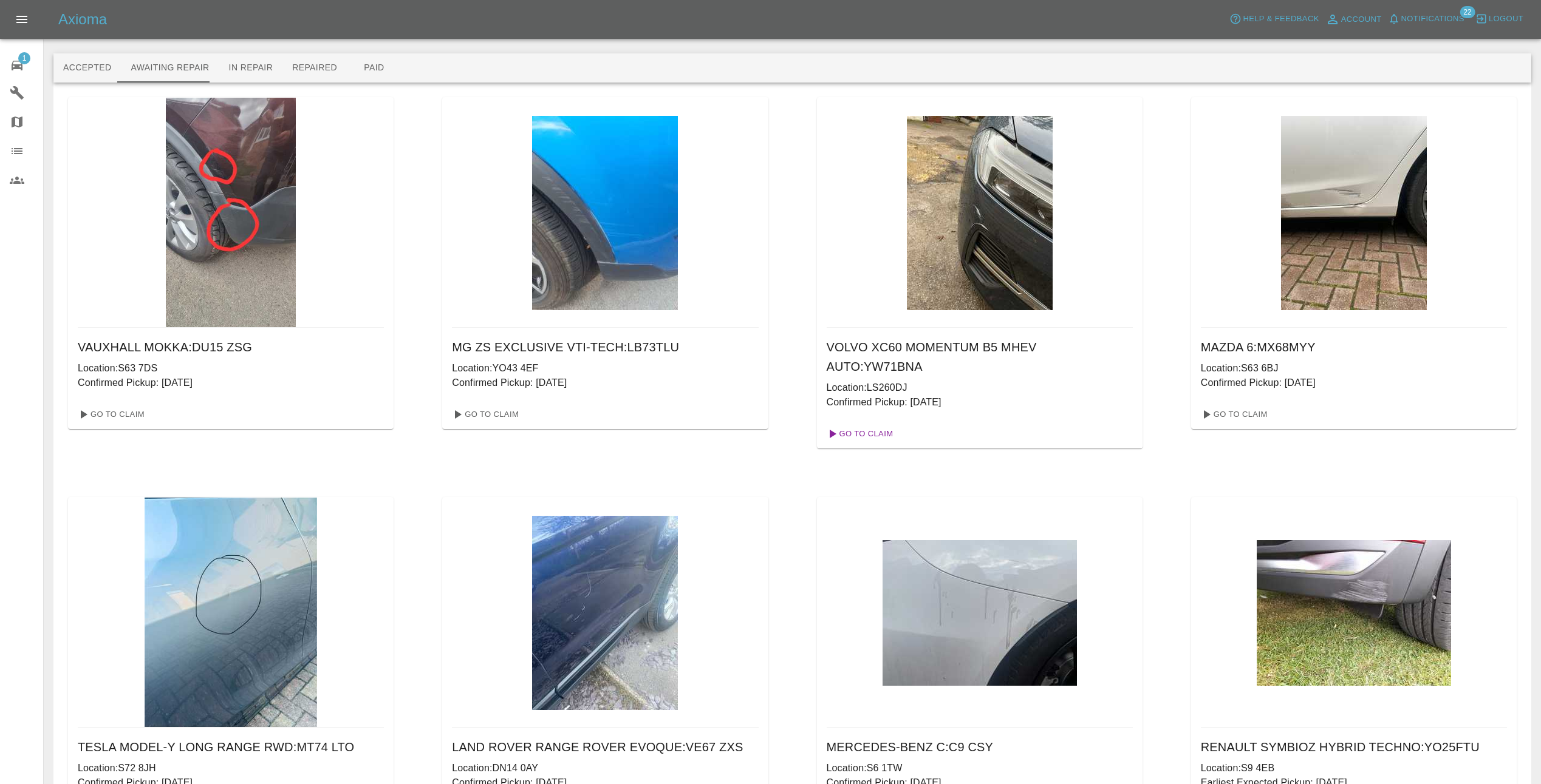
click at [876, 424] on link "Go To Claim" at bounding box center [859, 434] width 75 height 19
